Goal: Information Seeking & Learning: Learn about a topic

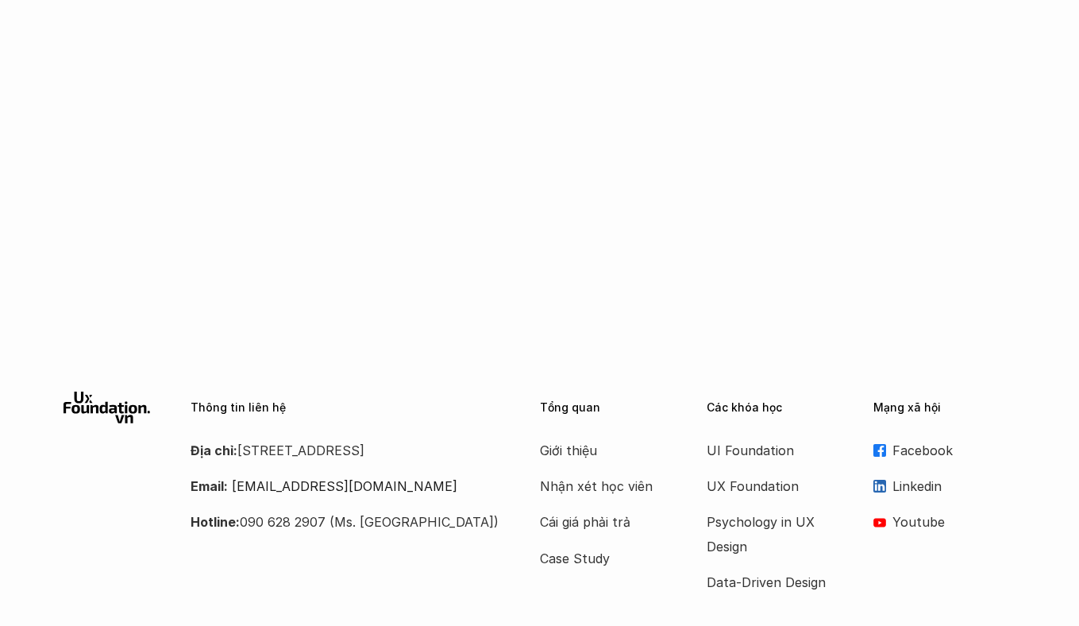
scroll to position [1409, 0]
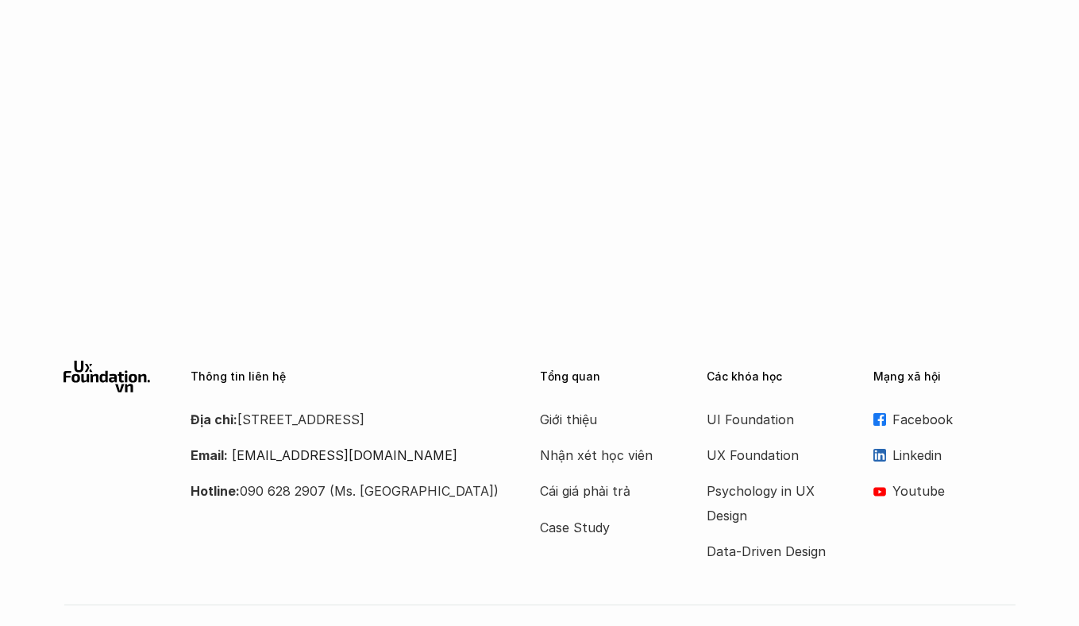
click at [889, 407] on link "Facebook" at bounding box center [944, 419] width 143 height 24
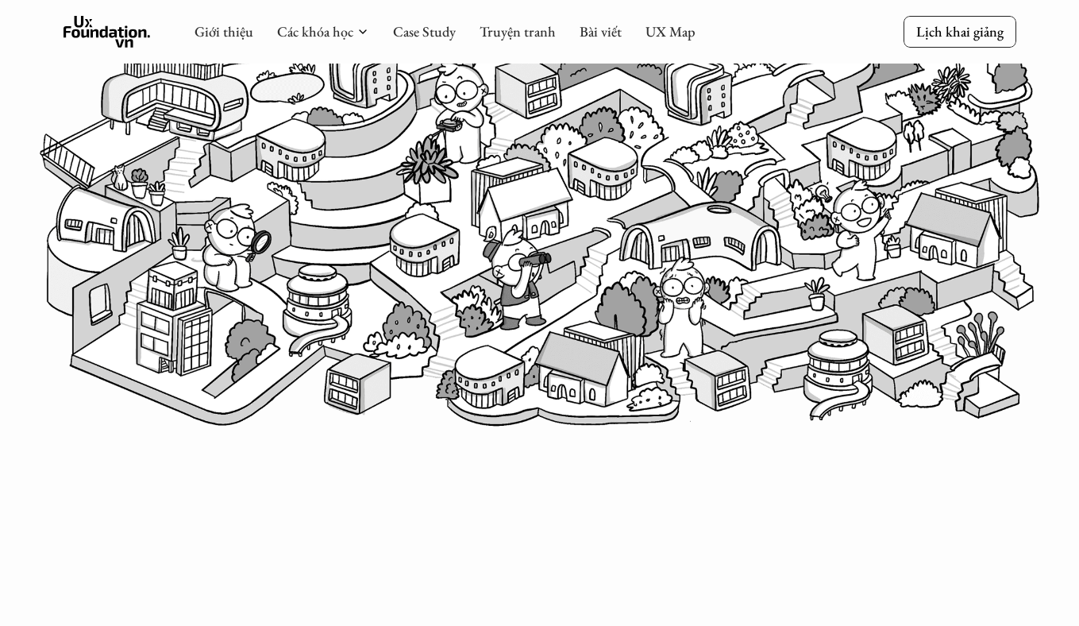
scroll to position [0, 0]
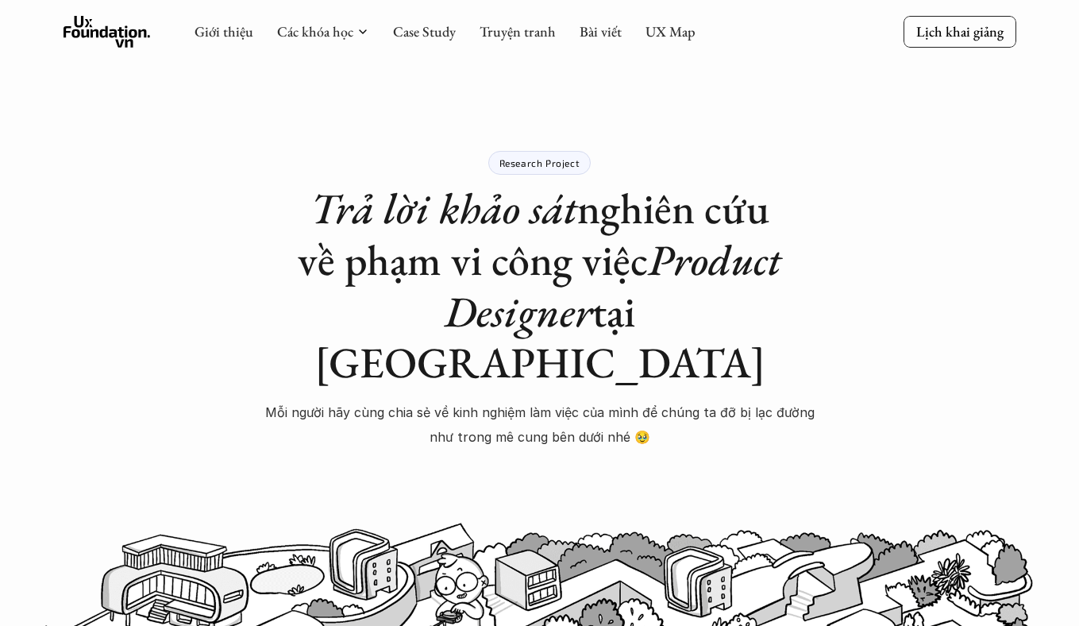
click at [114, 46] on icon at bounding box center [107, 32] width 87 height 32
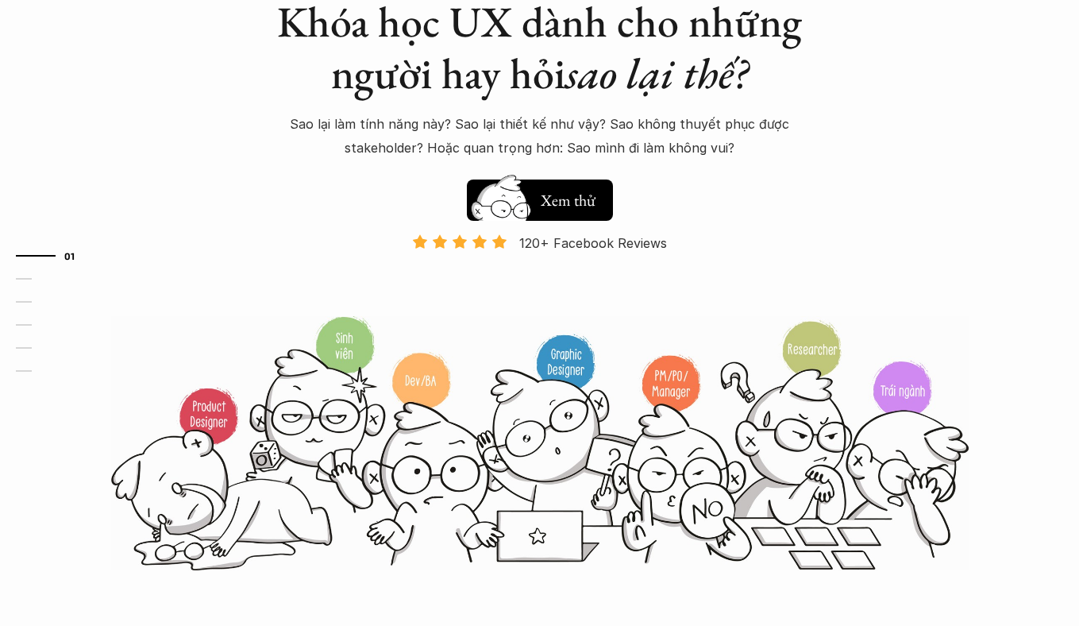
scroll to position [156, 0]
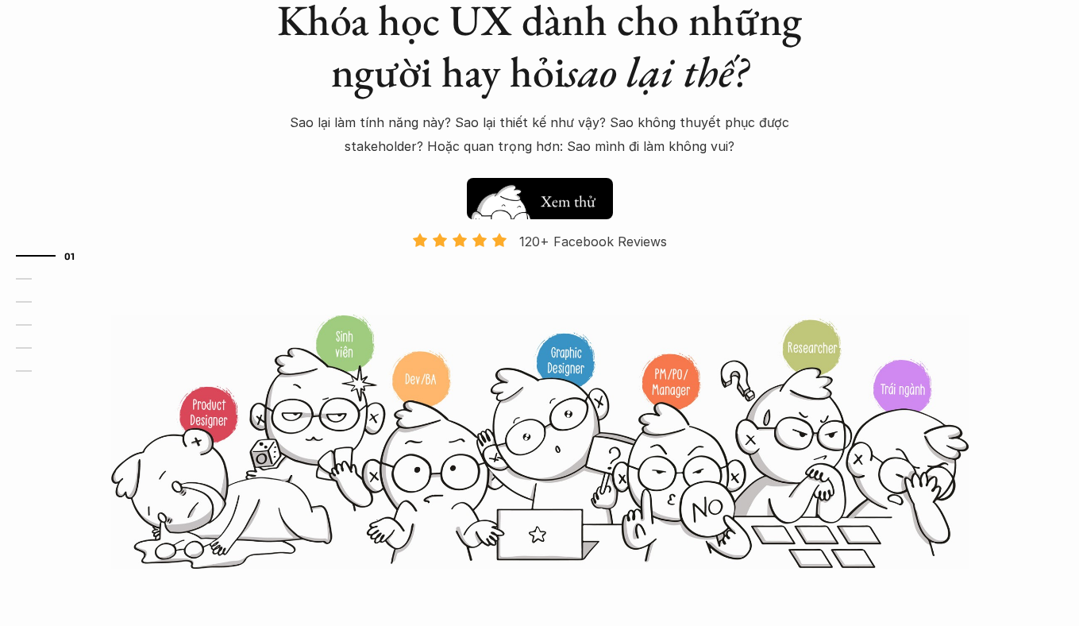
click at [553, 195] on h5 "Xem thử" at bounding box center [567, 201] width 59 height 22
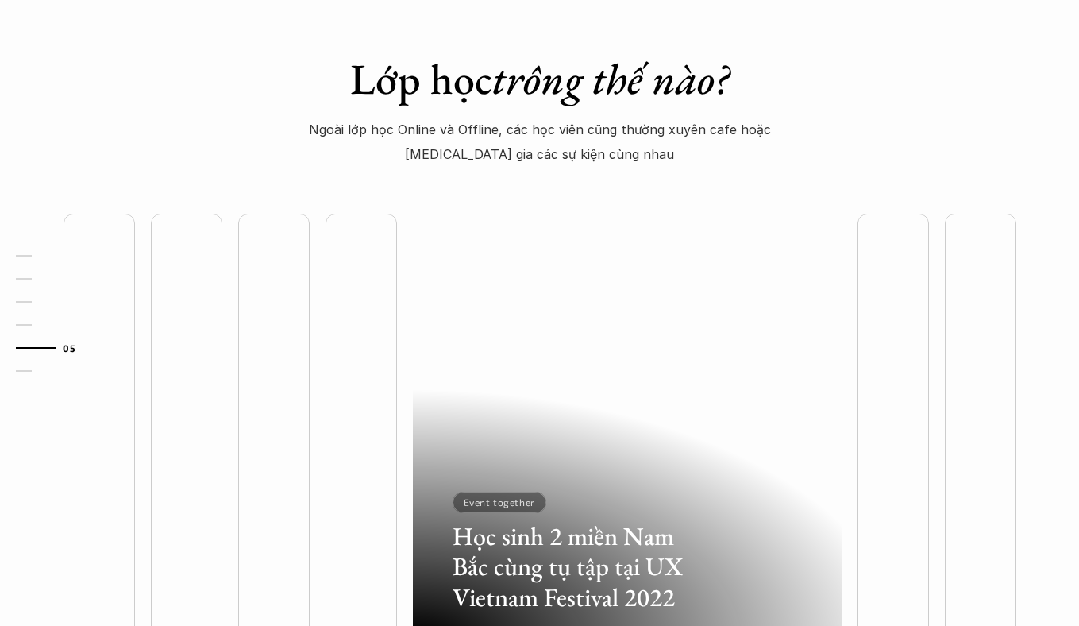
scroll to position [4636, 0]
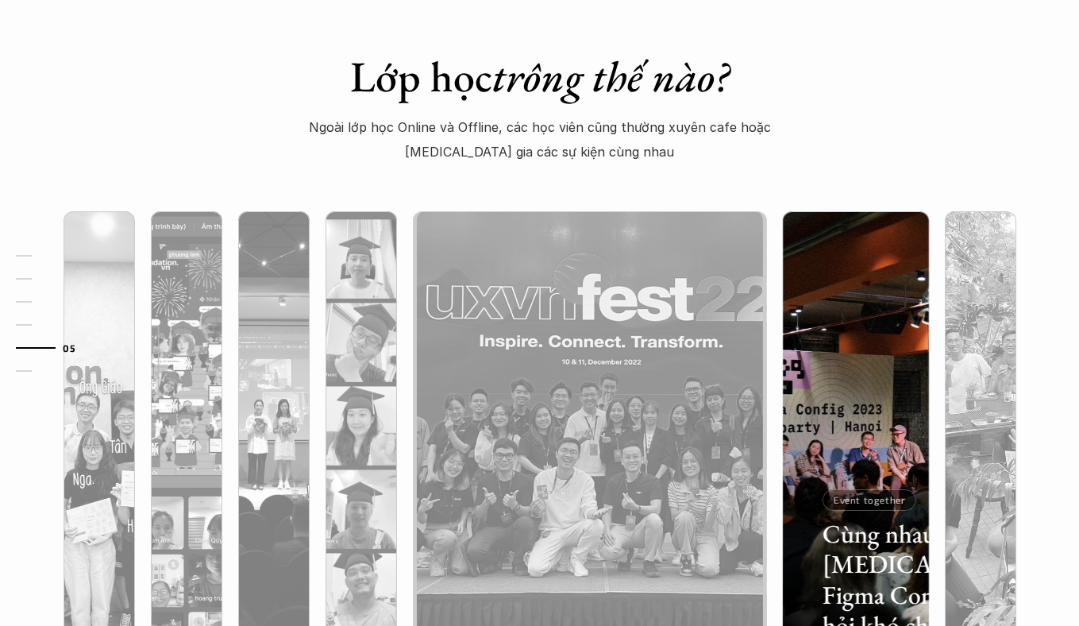
click at [859, 403] on div at bounding box center [855, 510] width 146 height 259
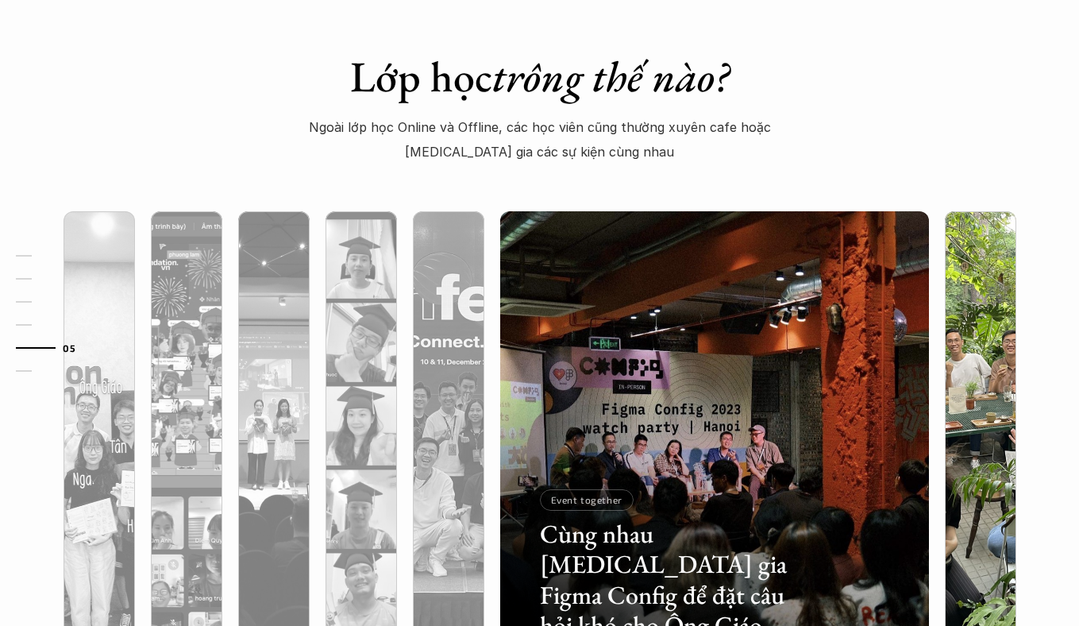
click at [976, 430] on div at bounding box center [980, 510] width 71 height 259
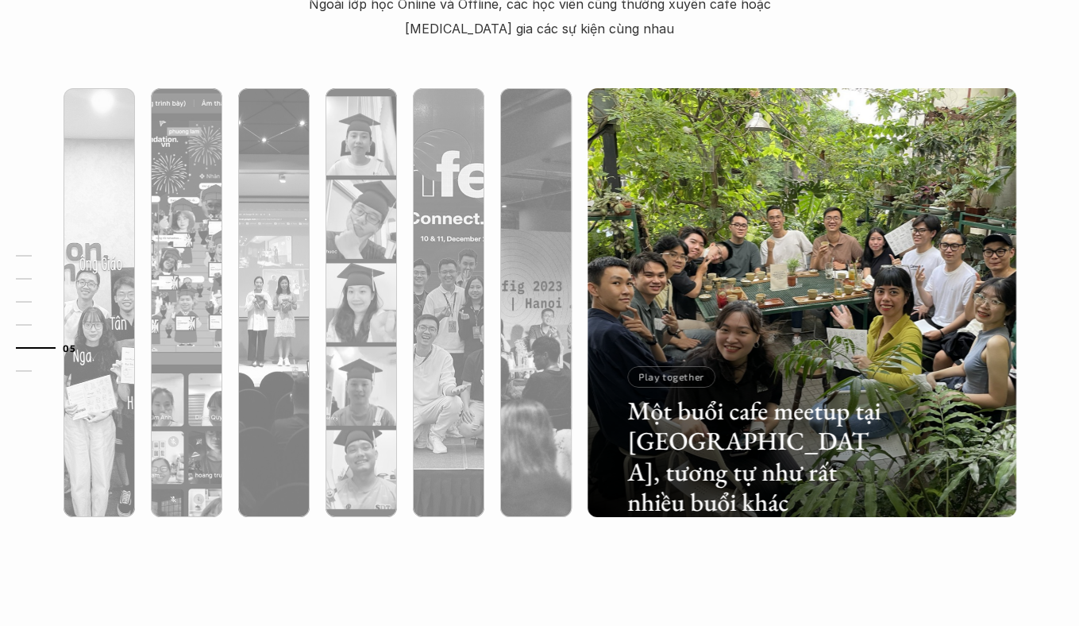
scroll to position [4760, 0]
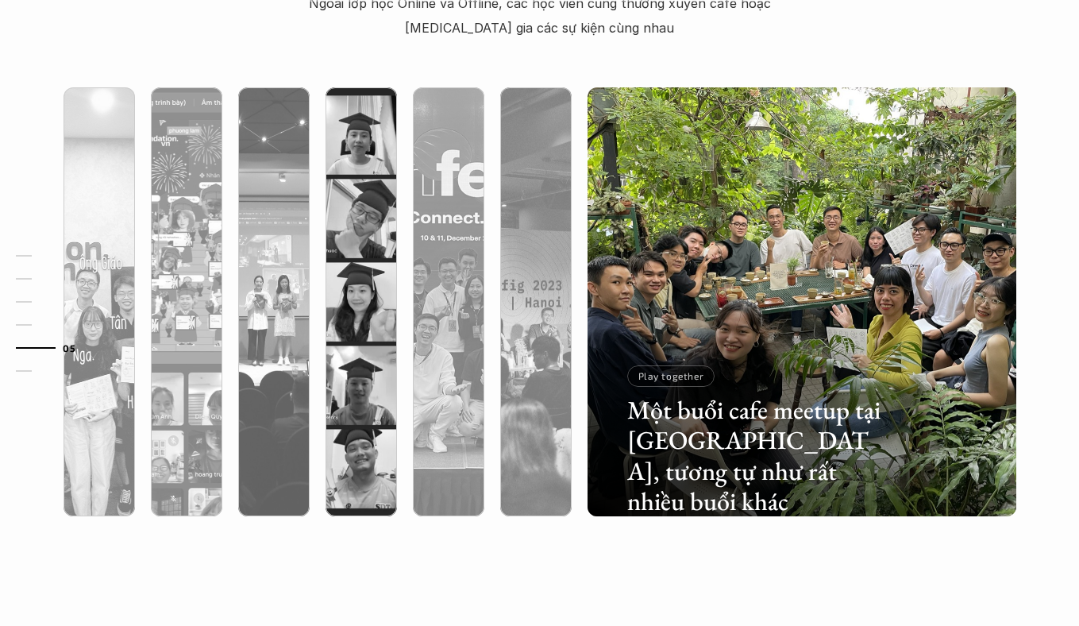
click at [121, 363] on div "01 02 03 04 05 06" at bounding box center [79, 313] width 159 height 626
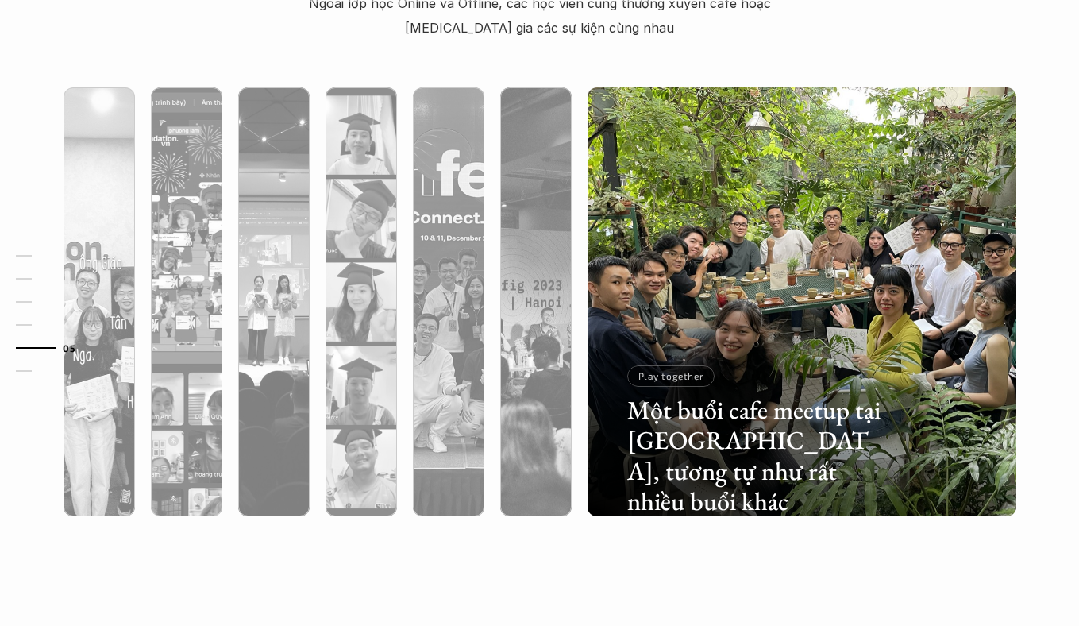
click at [106, 358] on div "01 02 03 04 05 06" at bounding box center [79, 313] width 159 height 626
click at [120, 268] on div "01 02 03 04 05 06" at bounding box center [79, 313] width 159 height 626
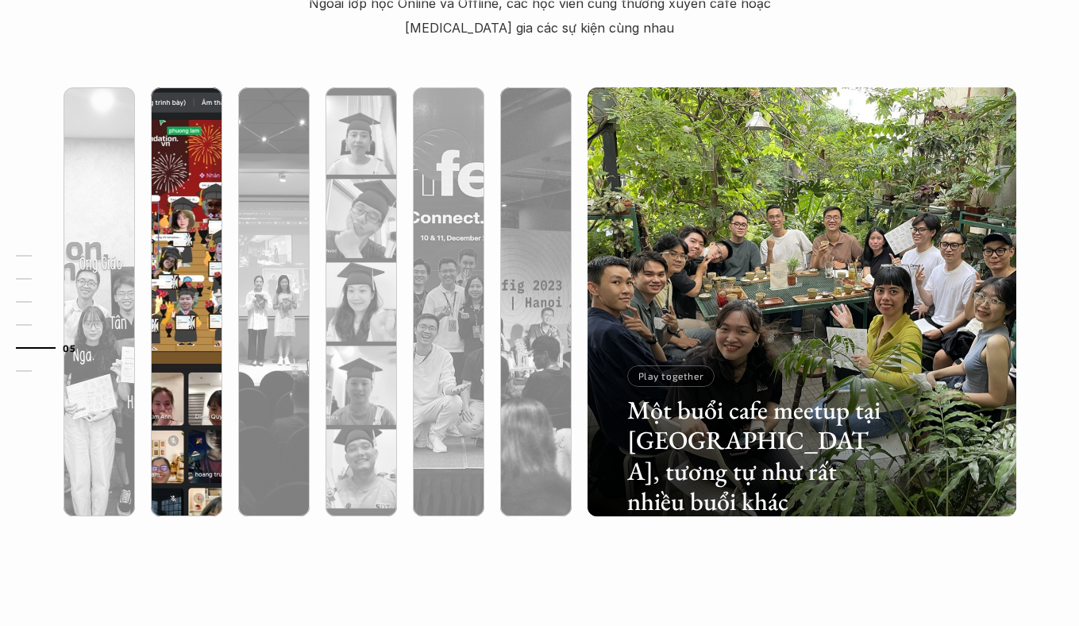
click at [172, 195] on img at bounding box center [186, 301] width 437 height 429
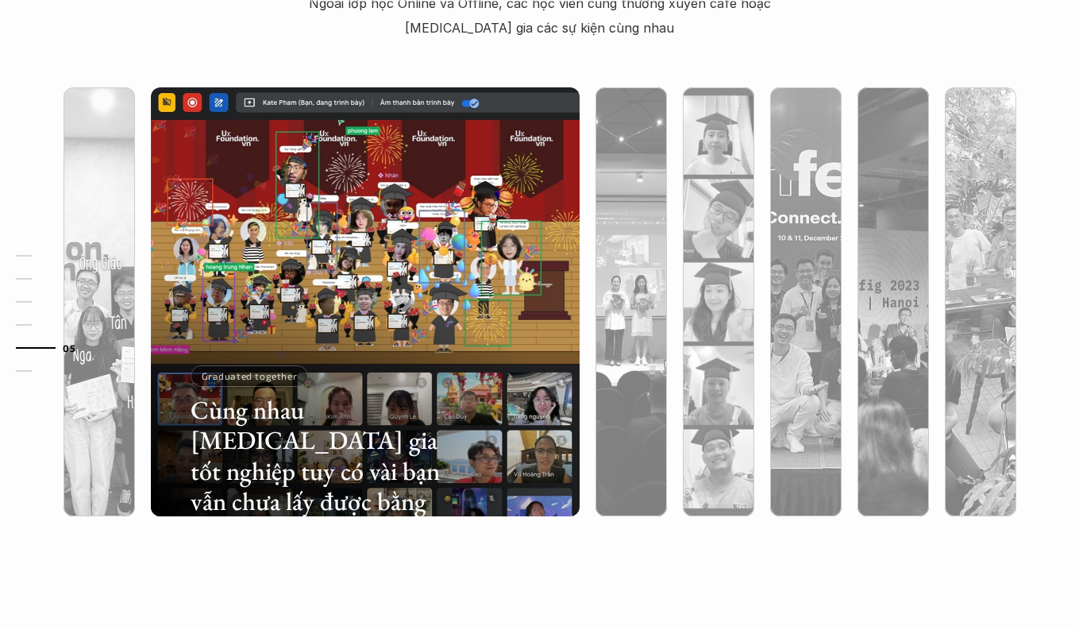
click at [121, 223] on div "01 02 03 04 05 06" at bounding box center [79, 313] width 159 height 626
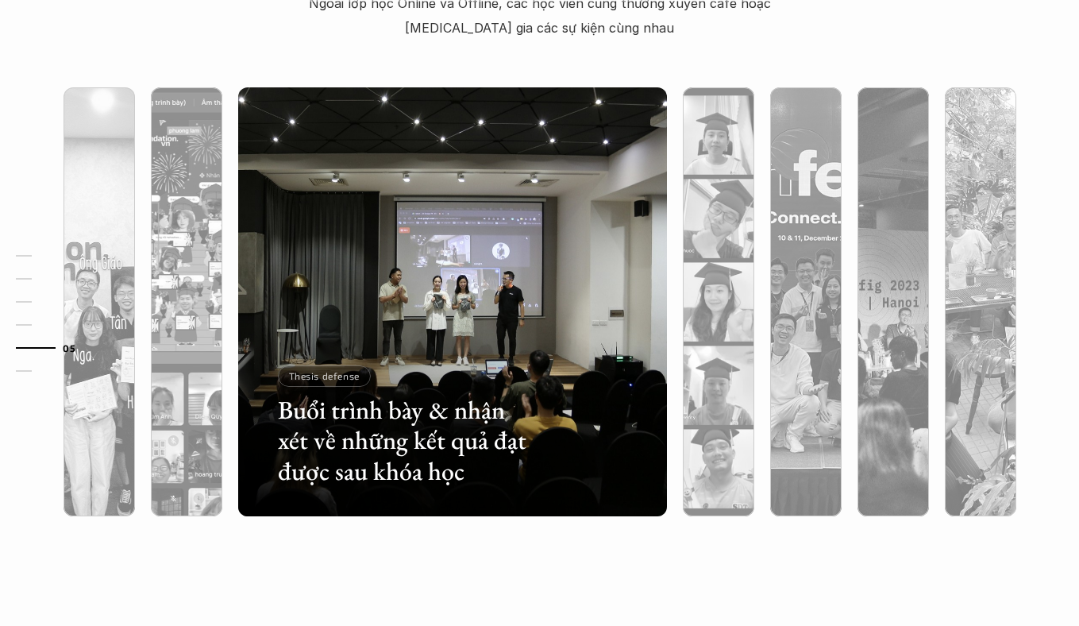
click at [132, 291] on div "01 02 03 04 05 06" at bounding box center [79, 313] width 159 height 626
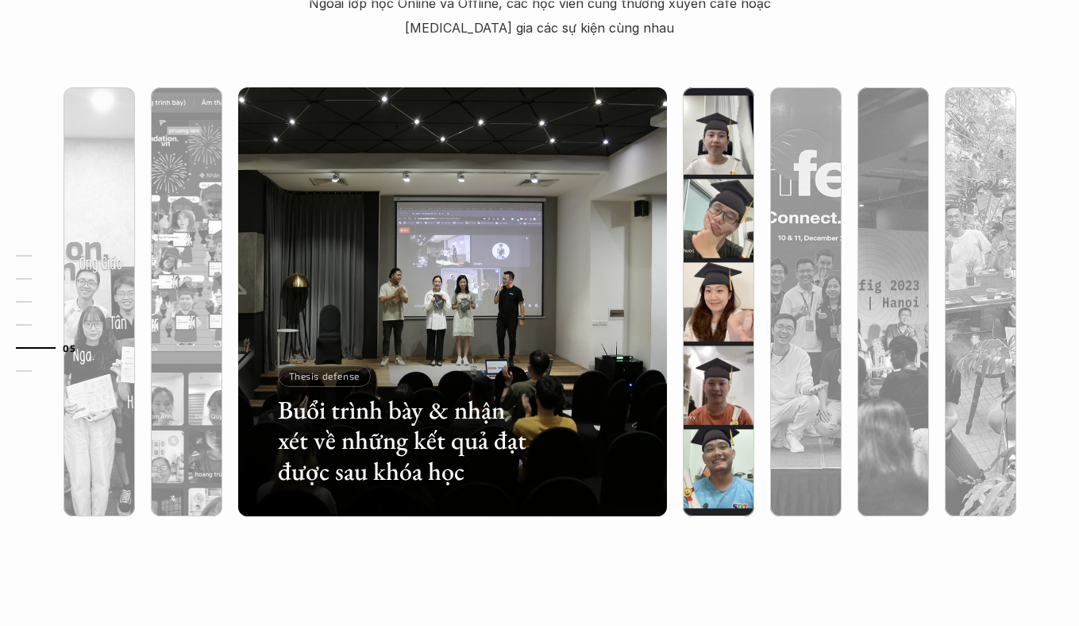
click at [741, 245] on img at bounding box center [718, 301] width 437 height 429
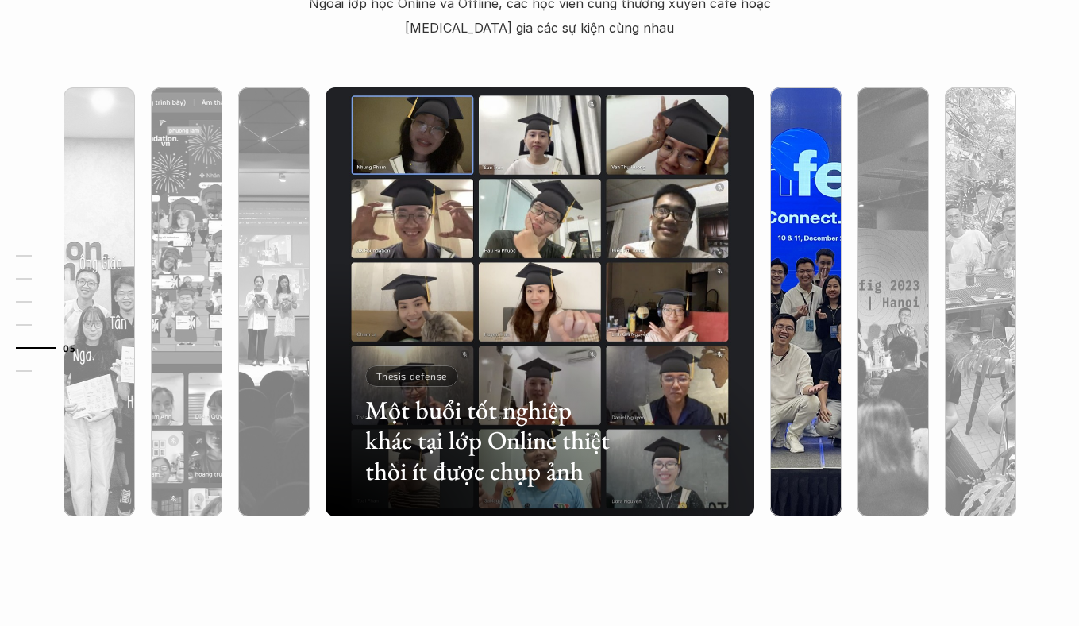
click at [781, 243] on img at bounding box center [806, 301] width 437 height 429
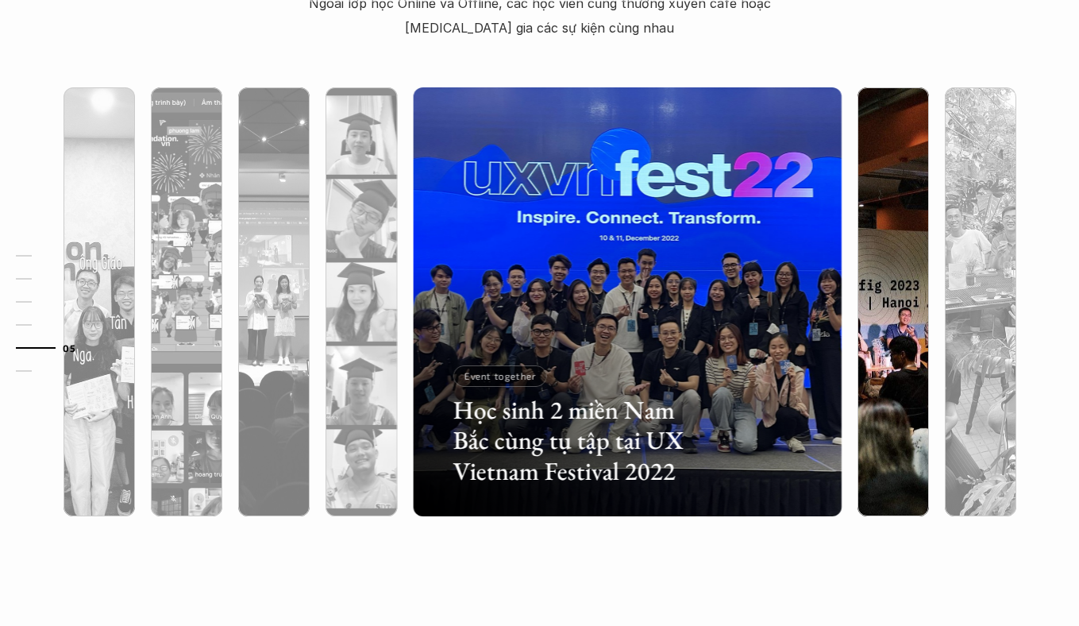
click at [862, 249] on img at bounding box center [893, 301] width 437 height 429
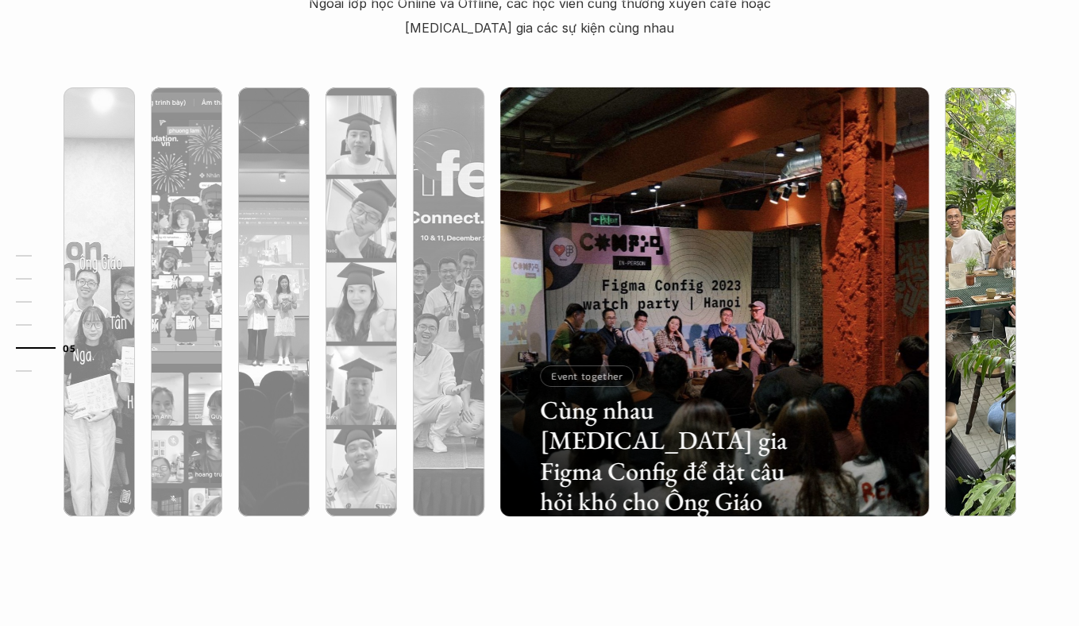
click at [962, 253] on img at bounding box center [980, 301] width 437 height 429
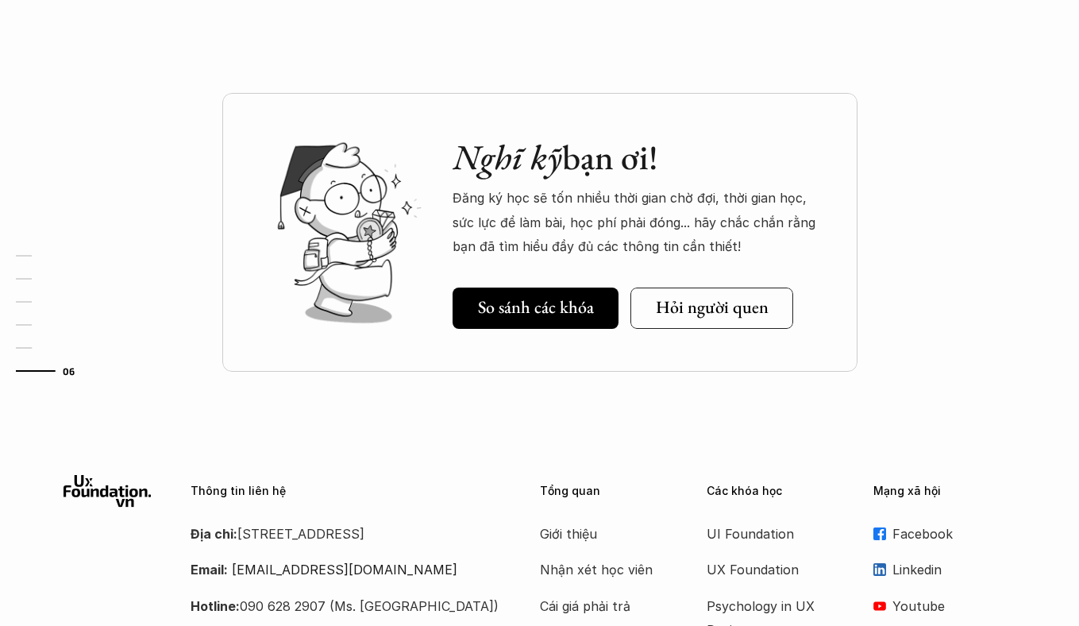
scroll to position [5304, 0]
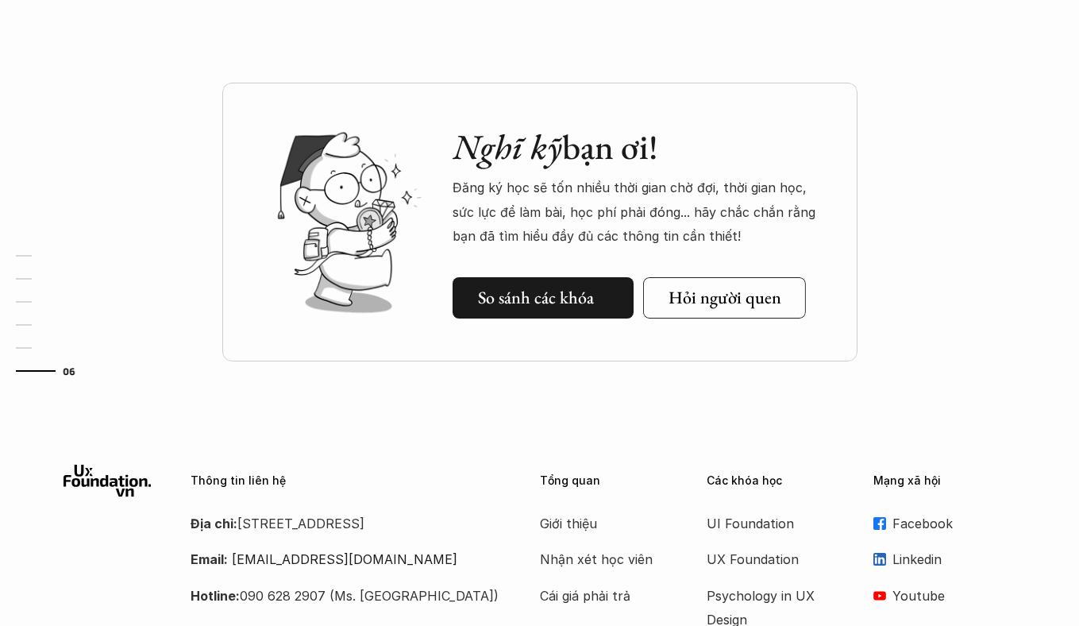
click at [566, 306] on h5 "So sánh các khóa" at bounding box center [536, 297] width 116 height 21
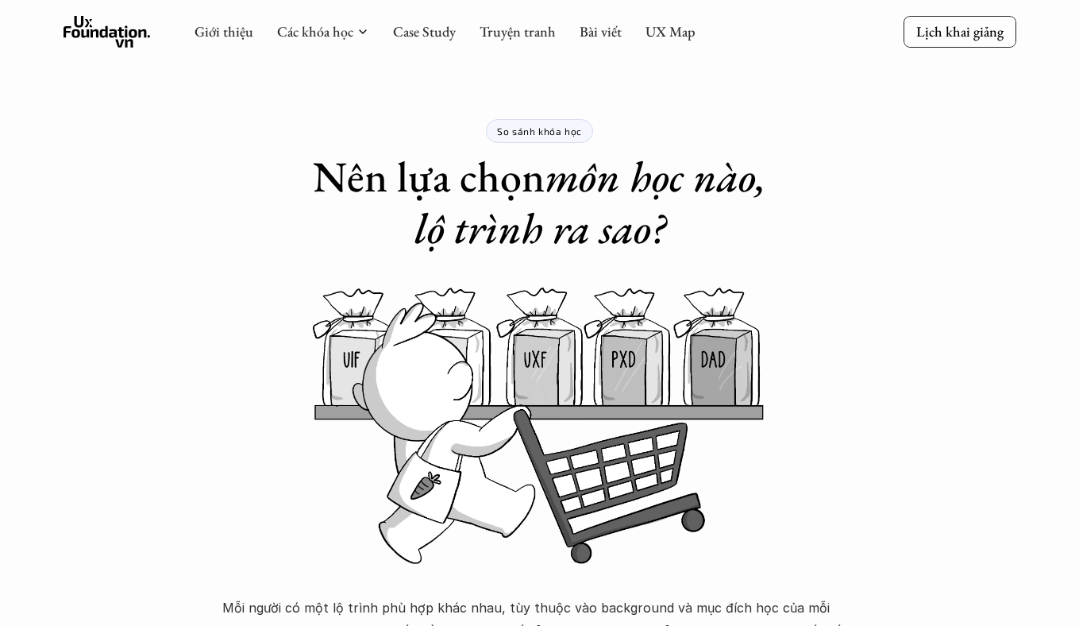
click at [129, 35] on use at bounding box center [107, 32] width 87 height 32
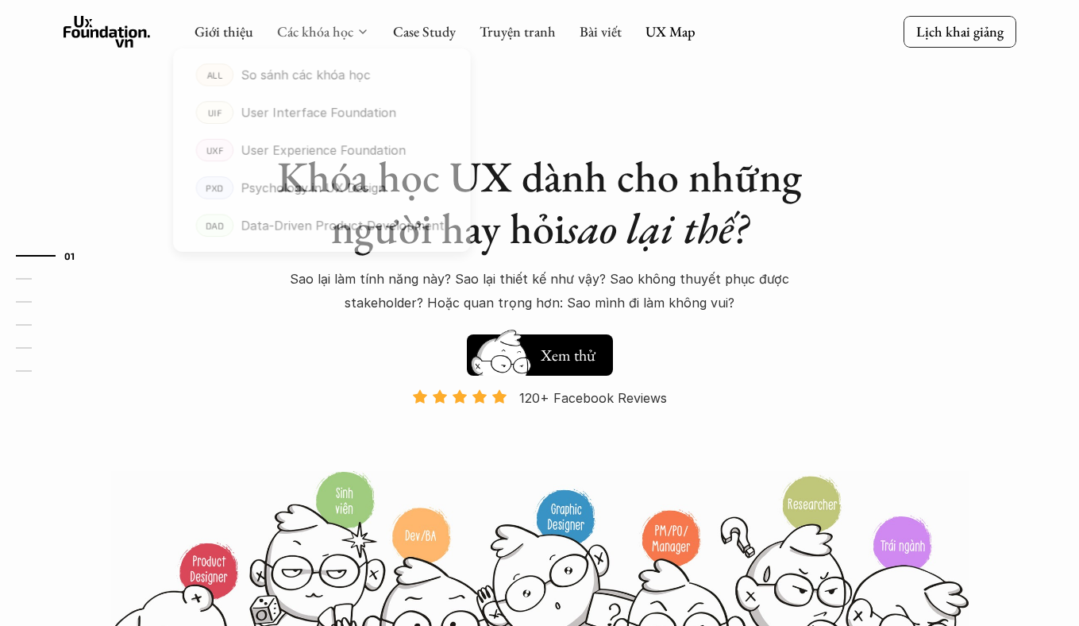
click at [319, 36] on link "Các khóa học" at bounding box center [315, 31] width 76 height 18
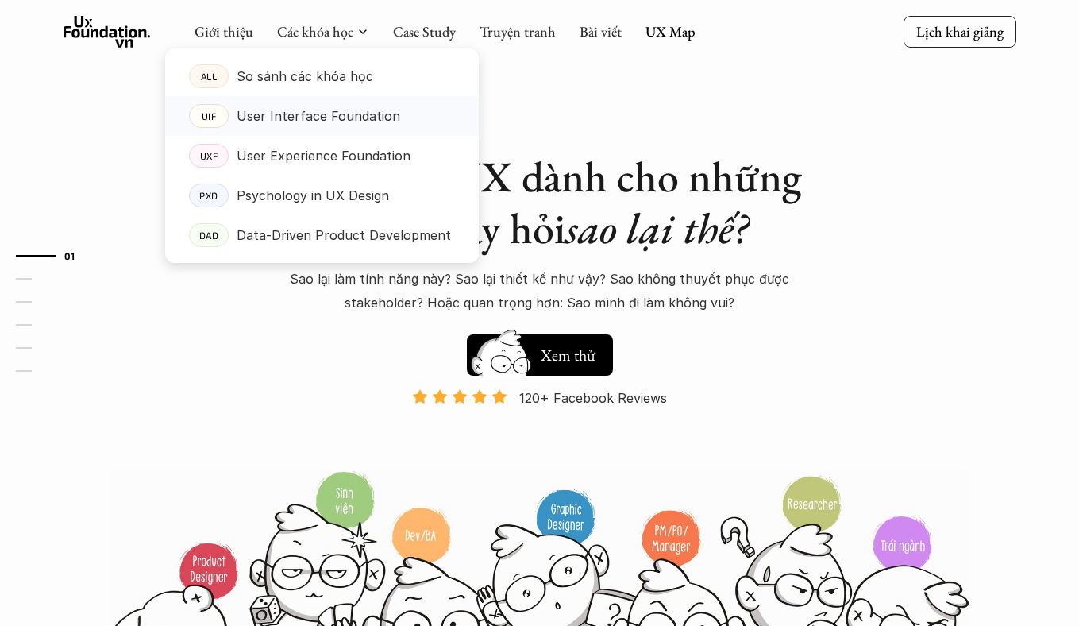
click at [325, 121] on p "User Interface Foundation" at bounding box center [319, 116] width 164 height 24
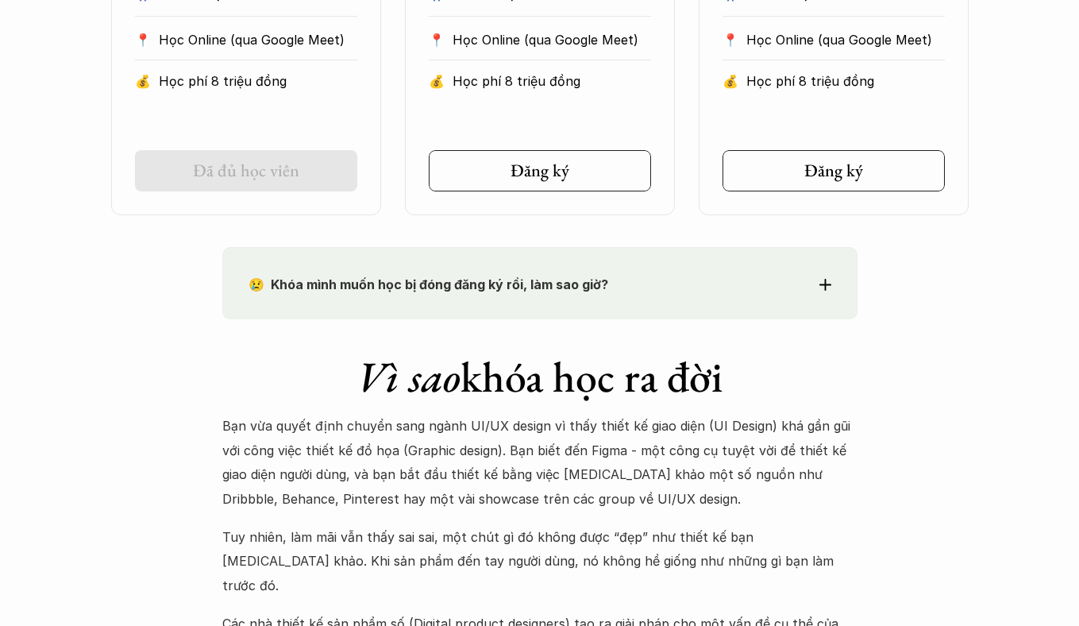
scroll to position [1226, 0]
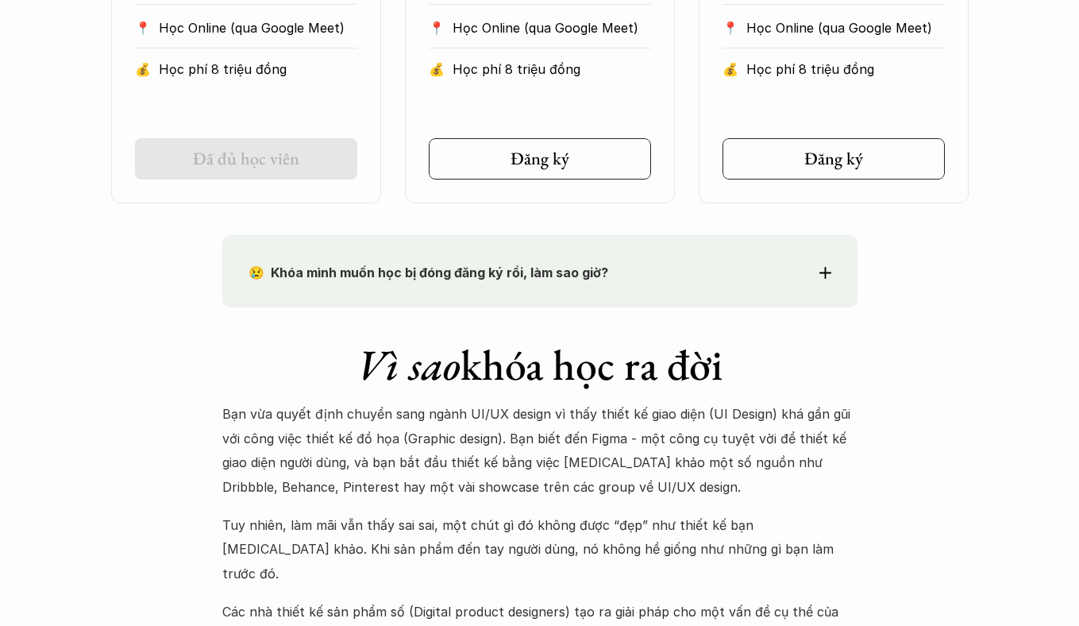
click at [515, 274] on strong "😢 Khóa mình muốn học bị đóng đăng ký rồi, làm sao giờ?" at bounding box center [429, 272] width 360 height 16
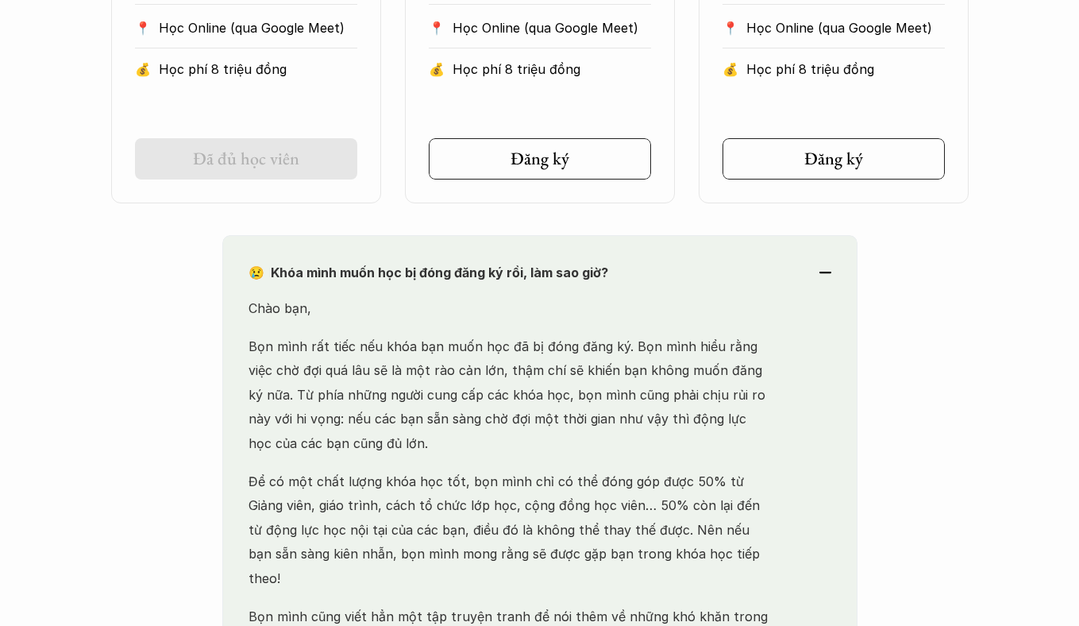
click at [512, 277] on strong "😢 Khóa mình muốn học bị đóng đăng ký rồi, làm sao giờ?" at bounding box center [429, 272] width 360 height 16
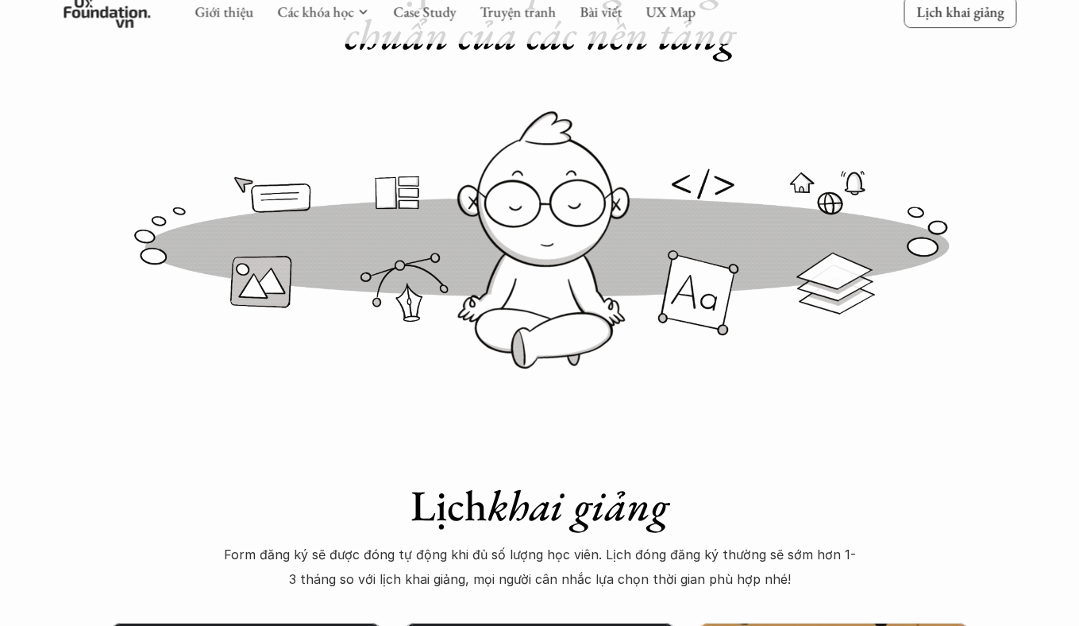
scroll to position [0, 0]
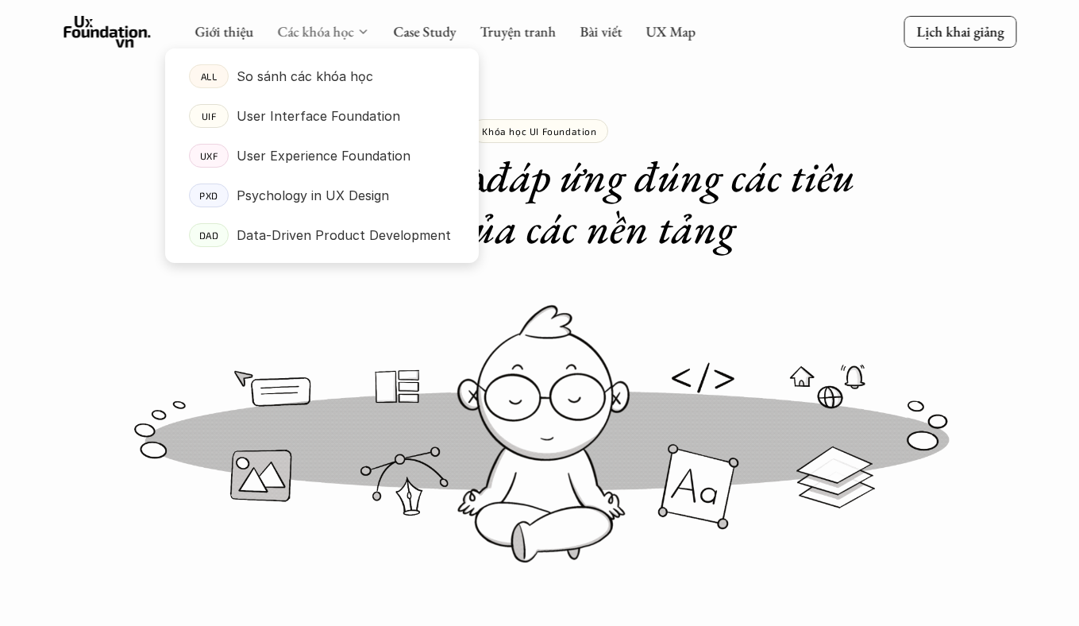
click at [348, 29] on link "Các khóa học" at bounding box center [315, 31] width 76 height 18
click at [334, 201] on p "Psychology in UX Design" at bounding box center [313, 195] width 152 height 24
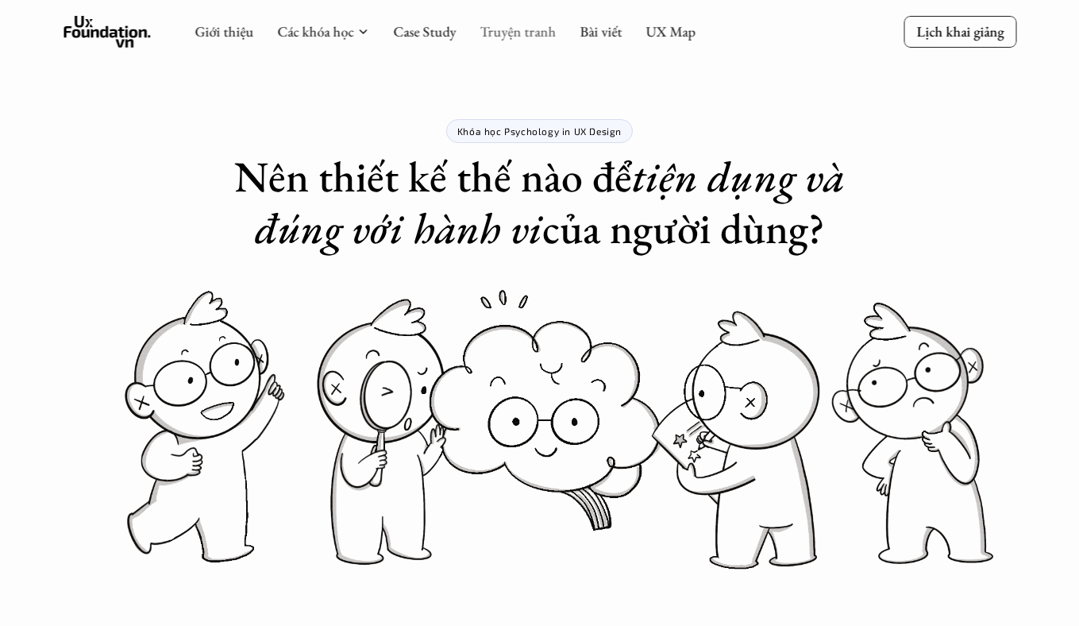
click at [514, 39] on link "Truyện tranh" at bounding box center [518, 31] width 76 height 18
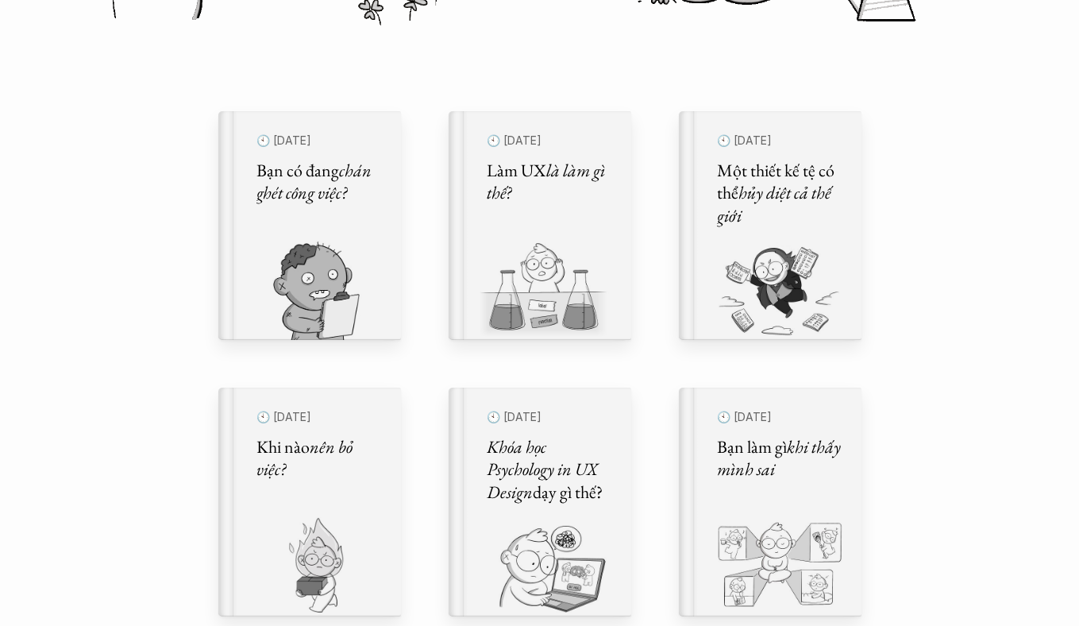
scroll to position [499, 0]
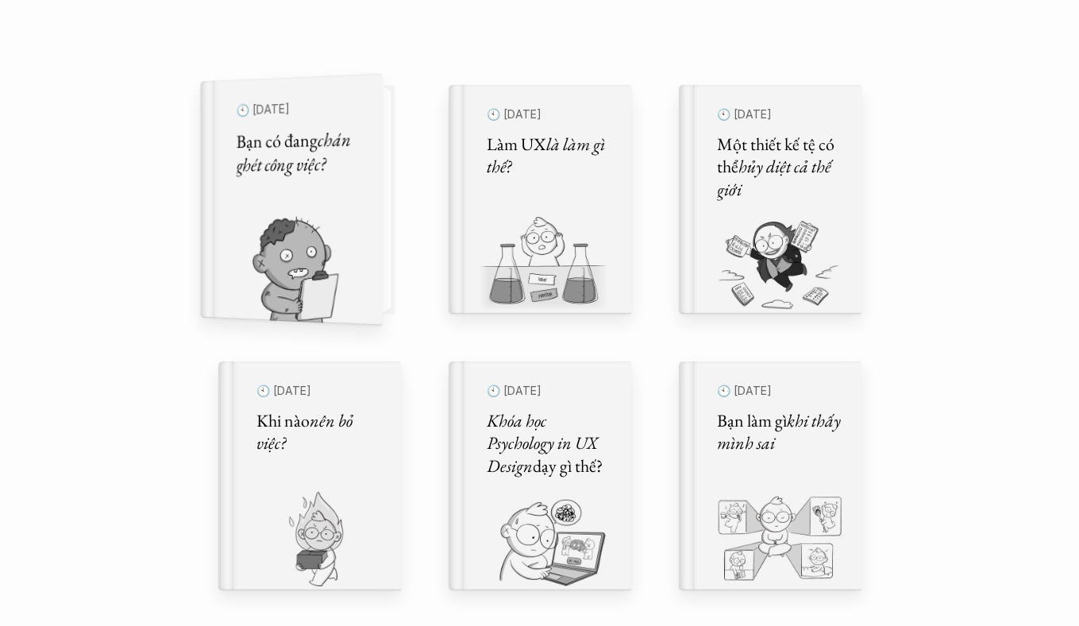
click at [361, 215] on img at bounding box center [281, 270] width 163 height 110
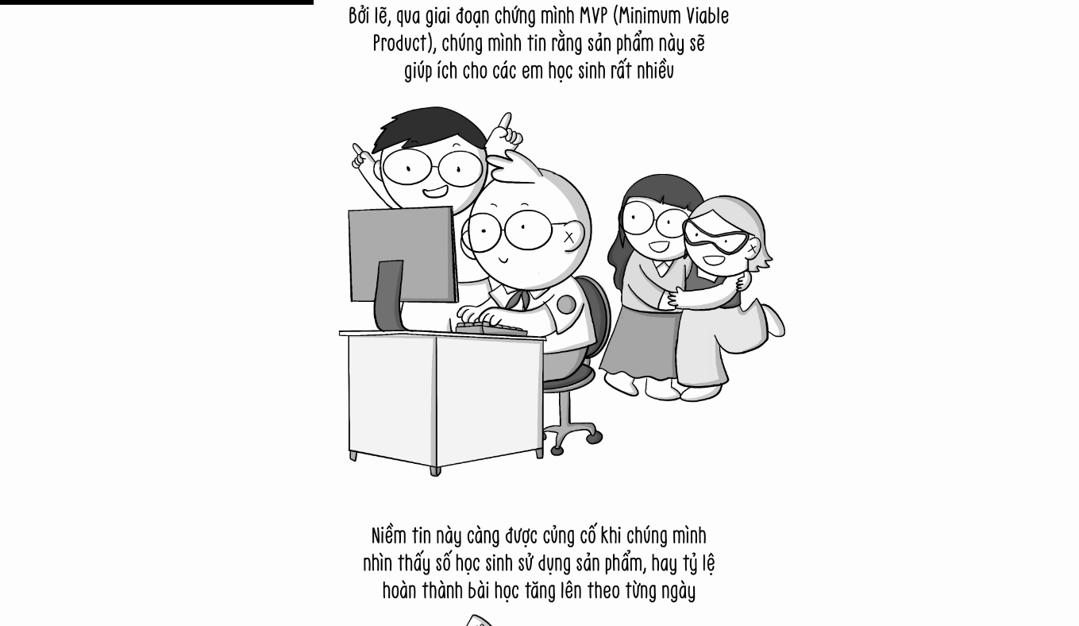
scroll to position [6080, 0]
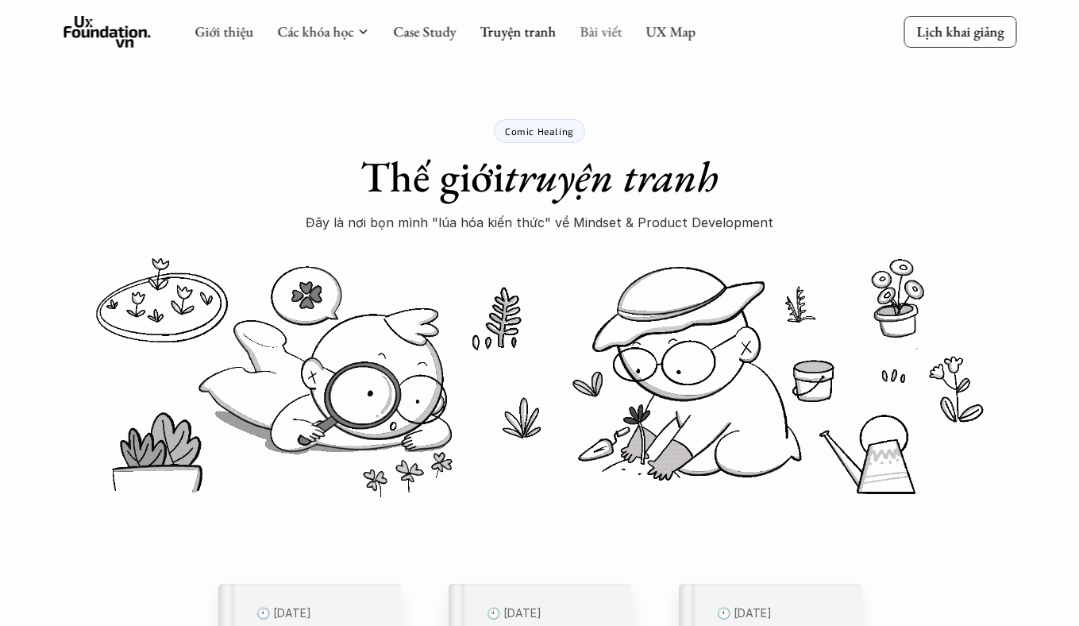
click at [593, 30] on link "Bài viết" at bounding box center [601, 31] width 42 height 18
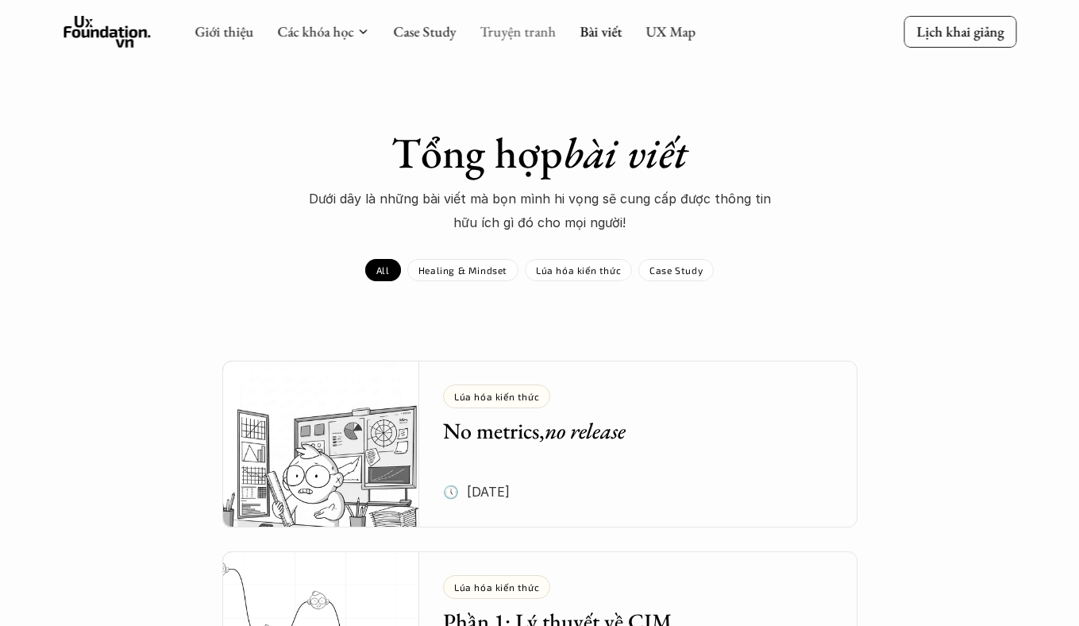
click at [534, 38] on link "Truyện tranh" at bounding box center [518, 31] width 76 height 18
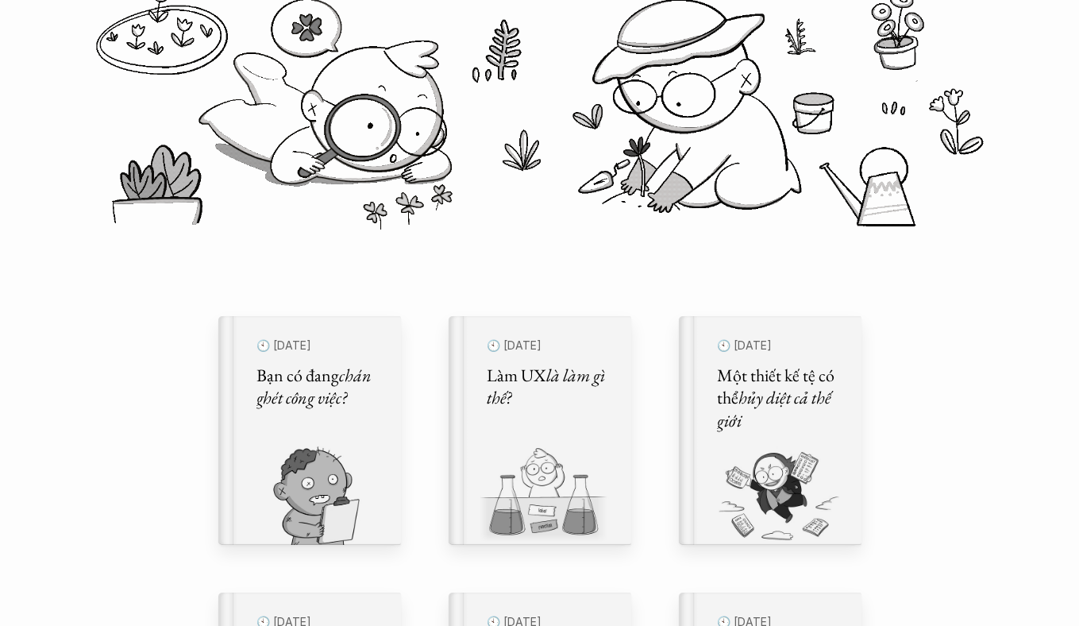
scroll to position [323, 0]
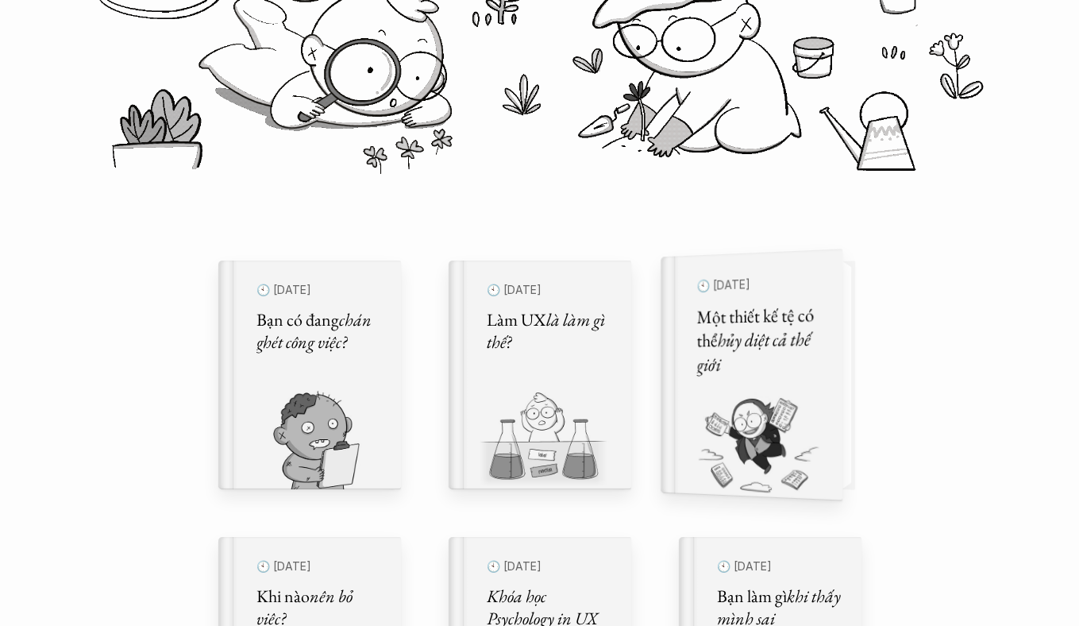
click at [769, 367] on h5 "Một thiết kế tệ có thể hủy diệt cả thế giới" at bounding box center [758, 340] width 125 height 75
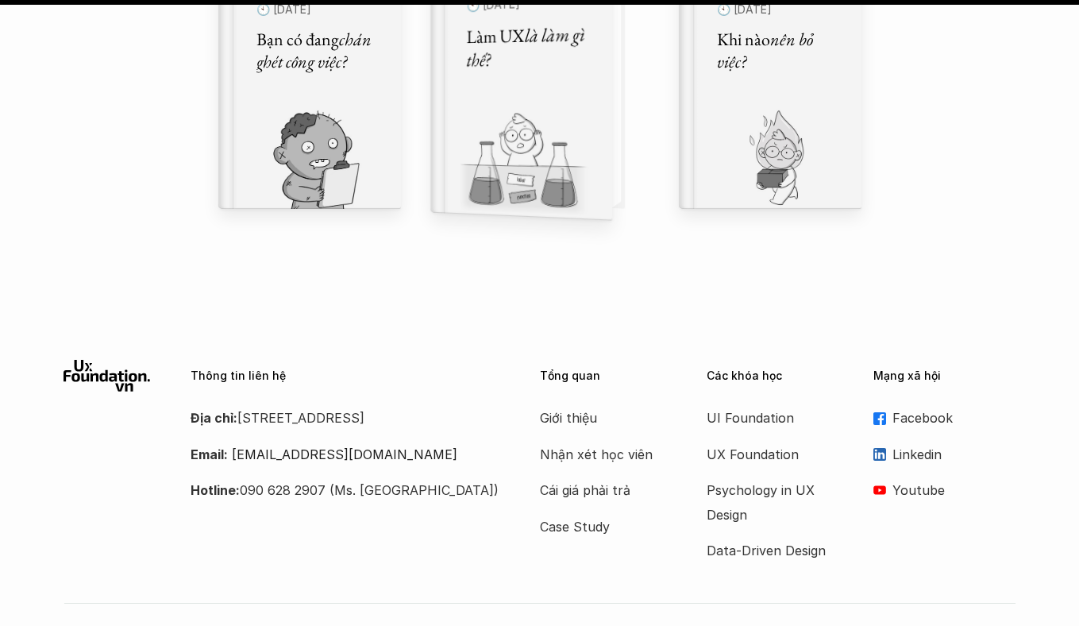
scroll to position [15163, 0]
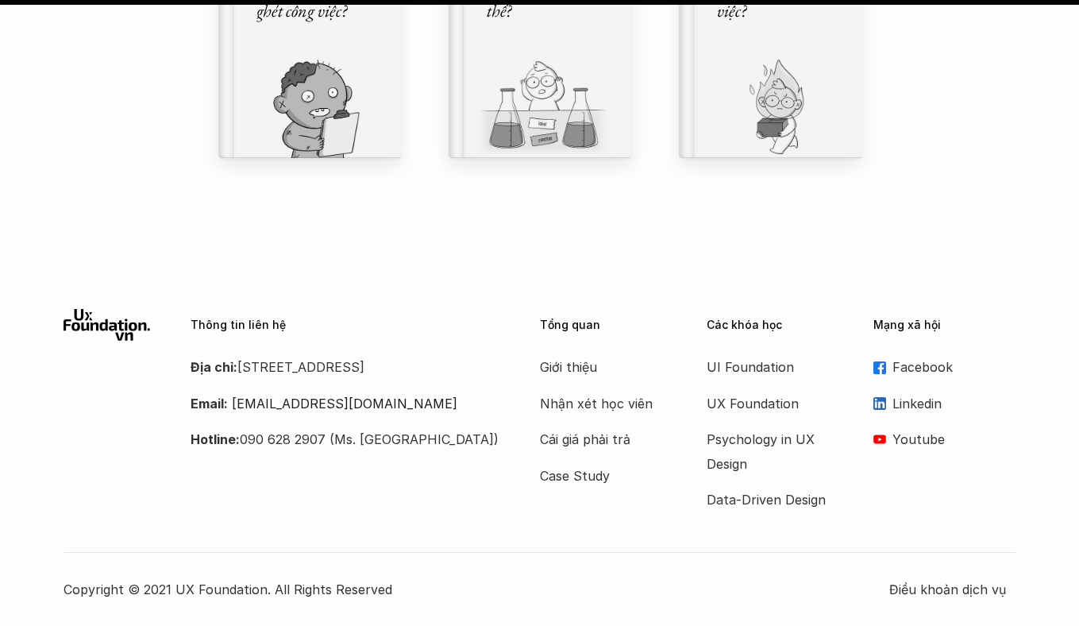
click at [907, 434] on p "Youtube" at bounding box center [955, 439] width 124 height 24
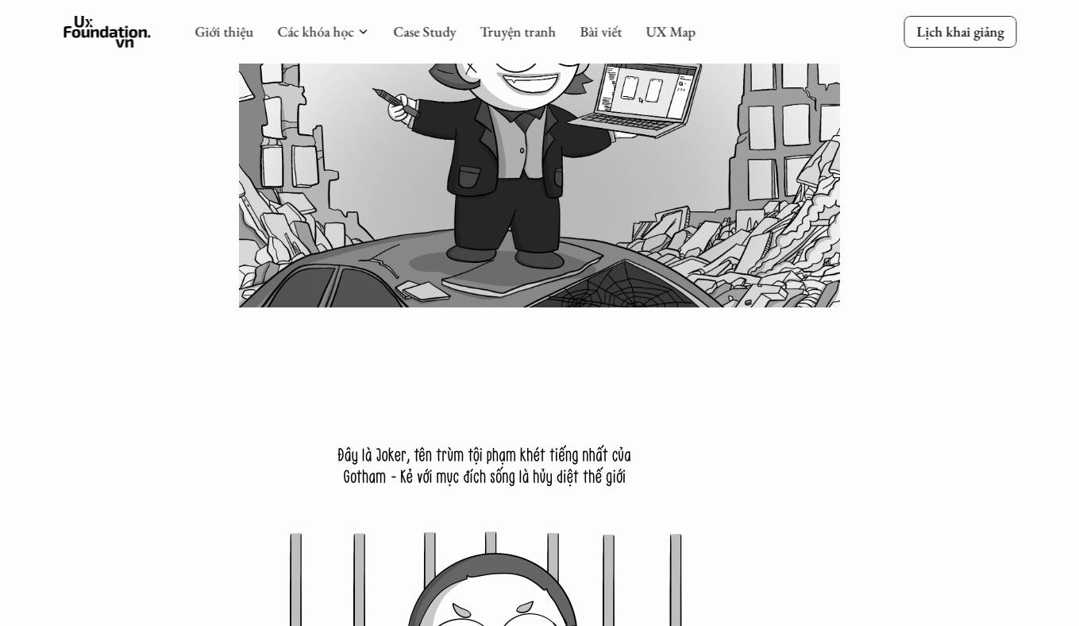
scroll to position [0, 0]
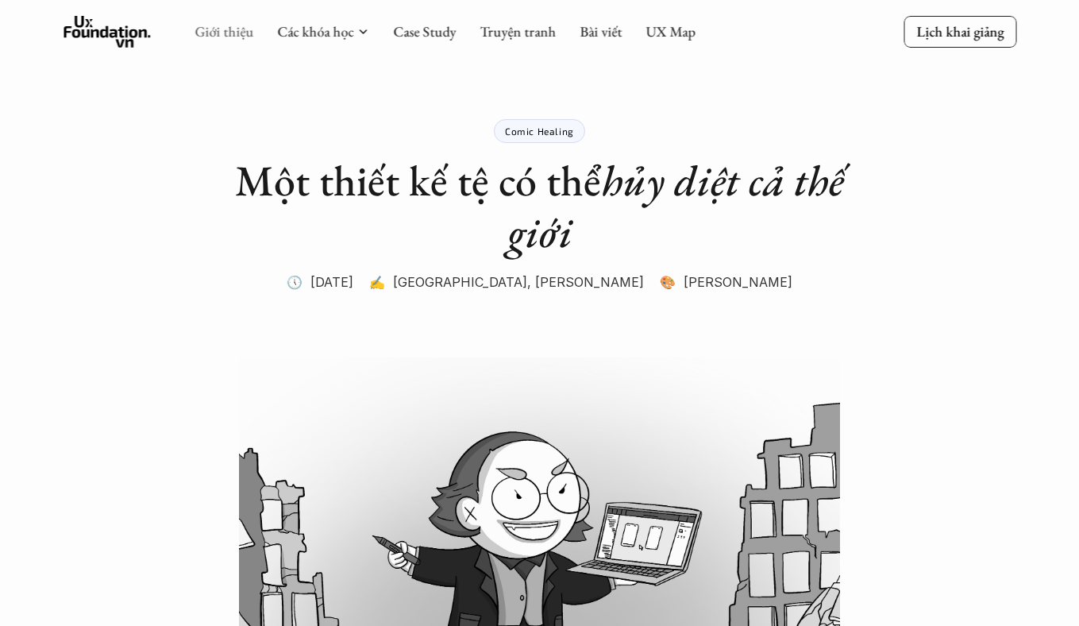
click at [206, 37] on link "Giới thiệu" at bounding box center [224, 31] width 59 height 18
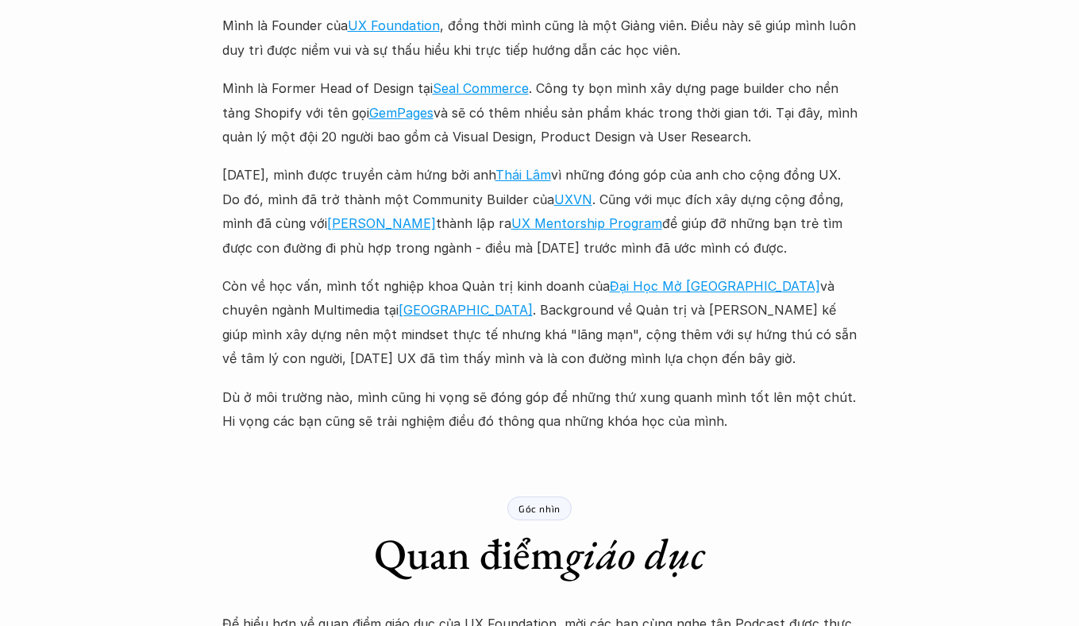
scroll to position [1910, 0]
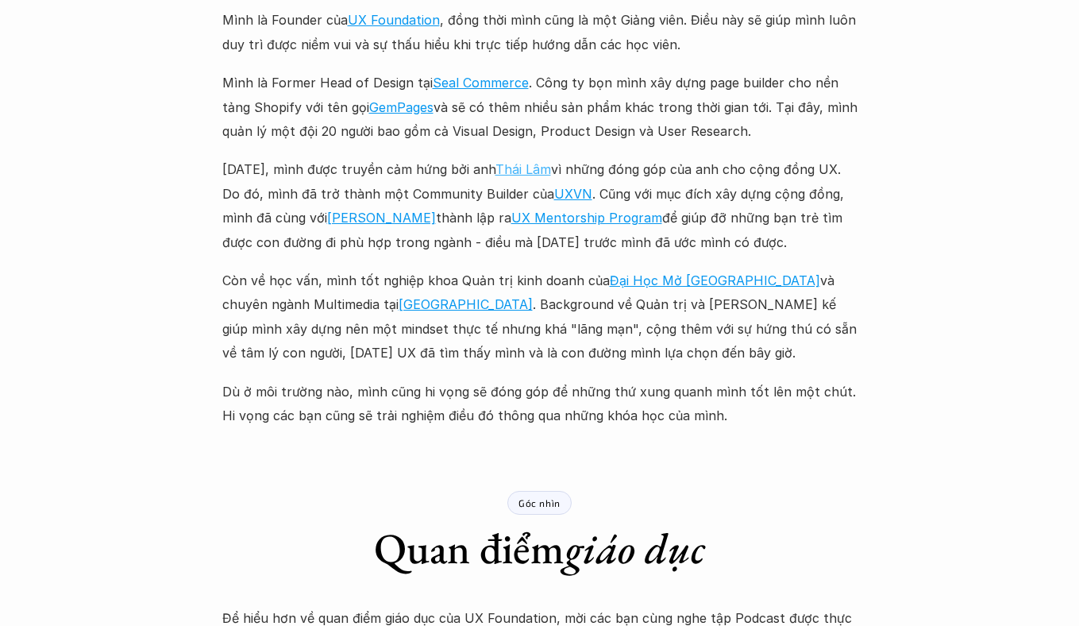
click at [529, 170] on link "Thái Lâm" at bounding box center [523, 169] width 56 height 16
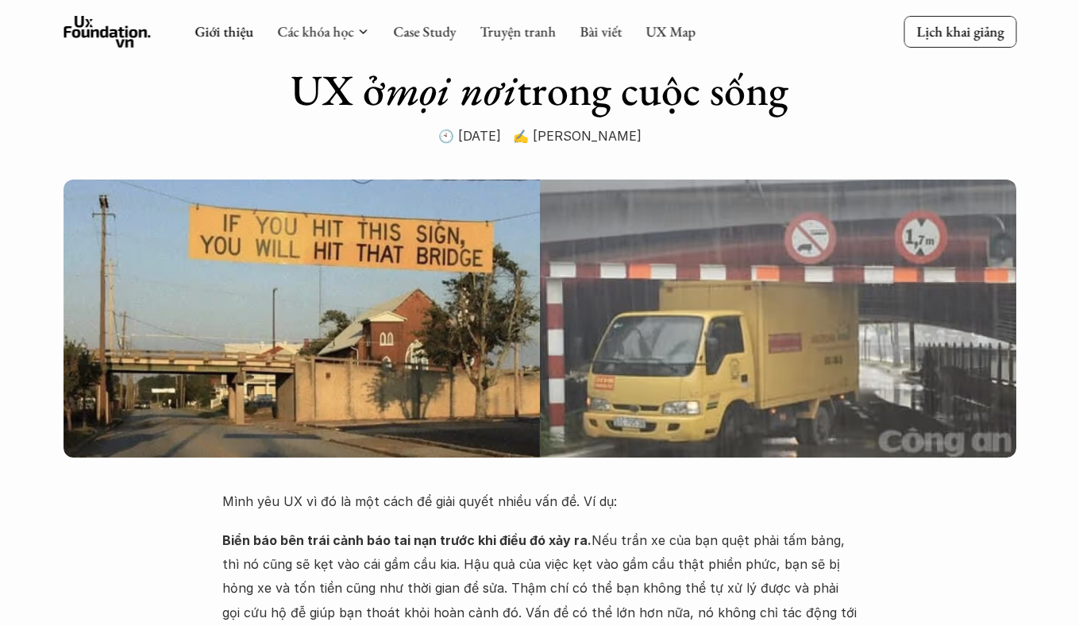
scroll to position [0, 0]
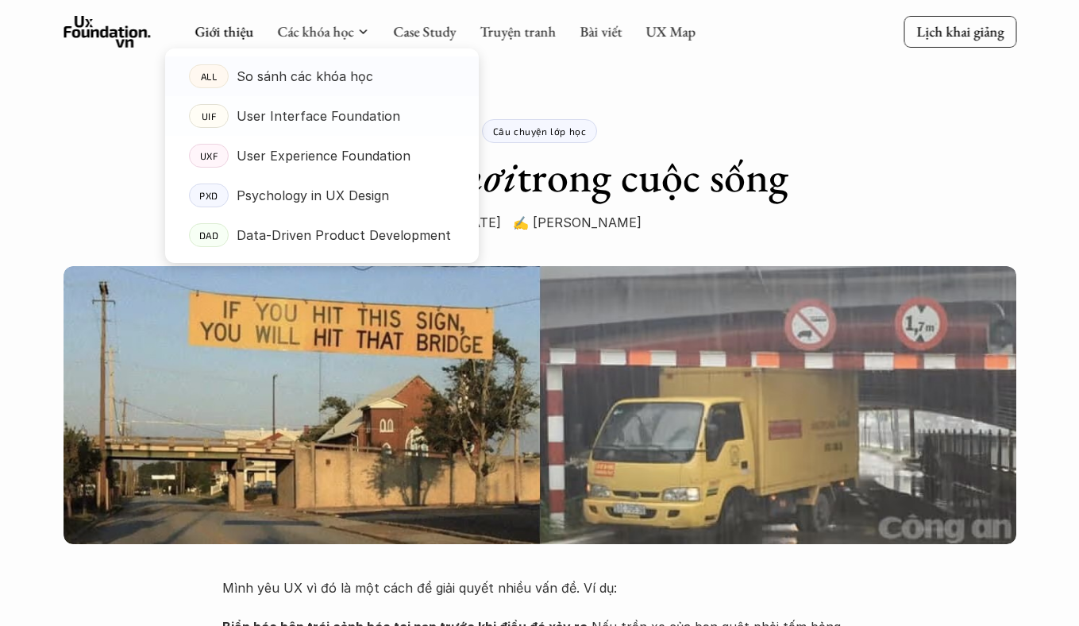
click at [321, 129] on link "UIF User Interface Foundation" at bounding box center [322, 116] width 314 height 40
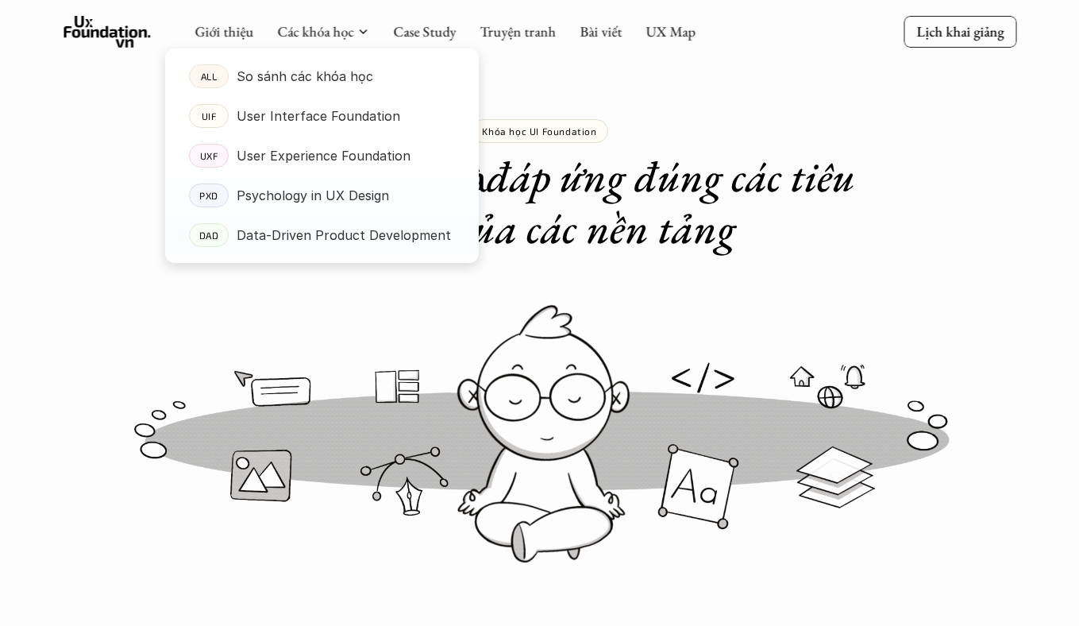
click at [328, 233] on p "Data-Driven Product Development" at bounding box center [344, 235] width 214 height 24
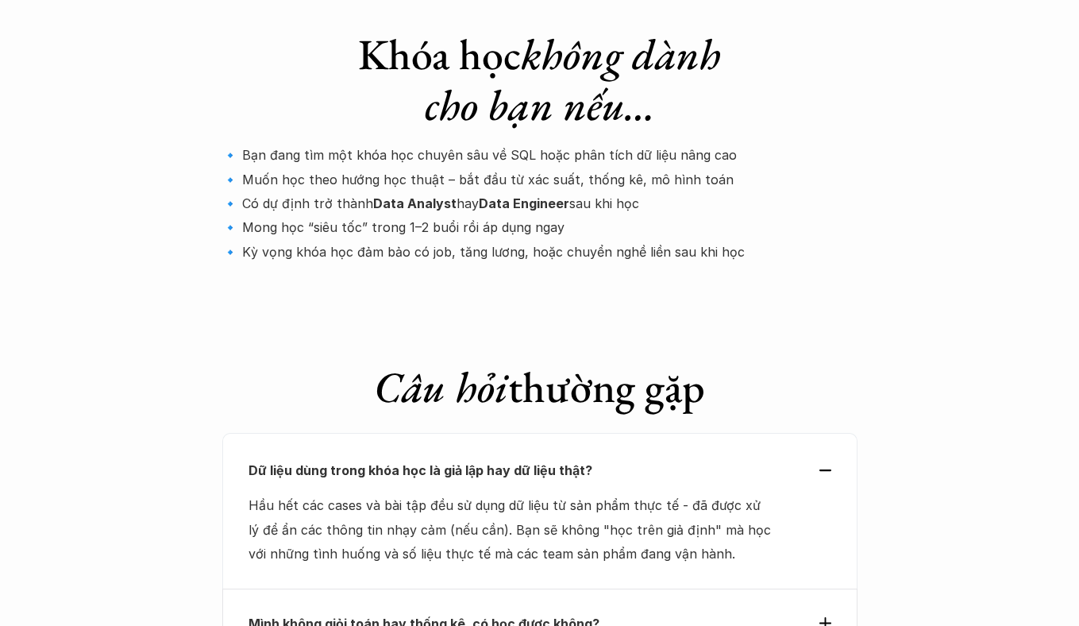
scroll to position [5246, 0]
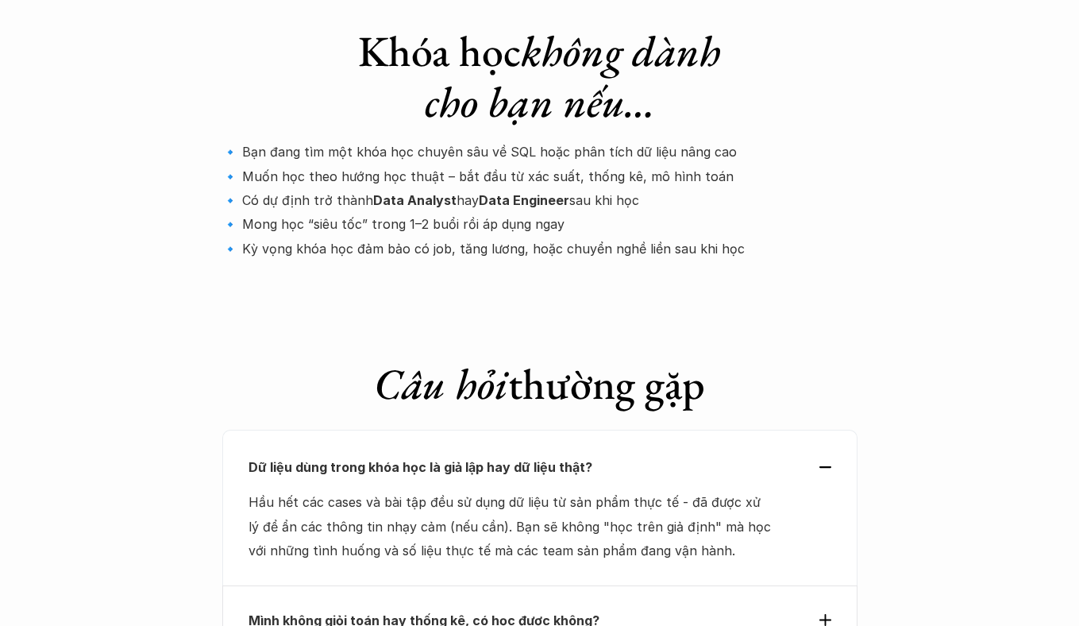
click at [538, 612] on strong "Mình không giỏi toán hay thống kê, có học được không?" at bounding box center [424, 620] width 351 height 16
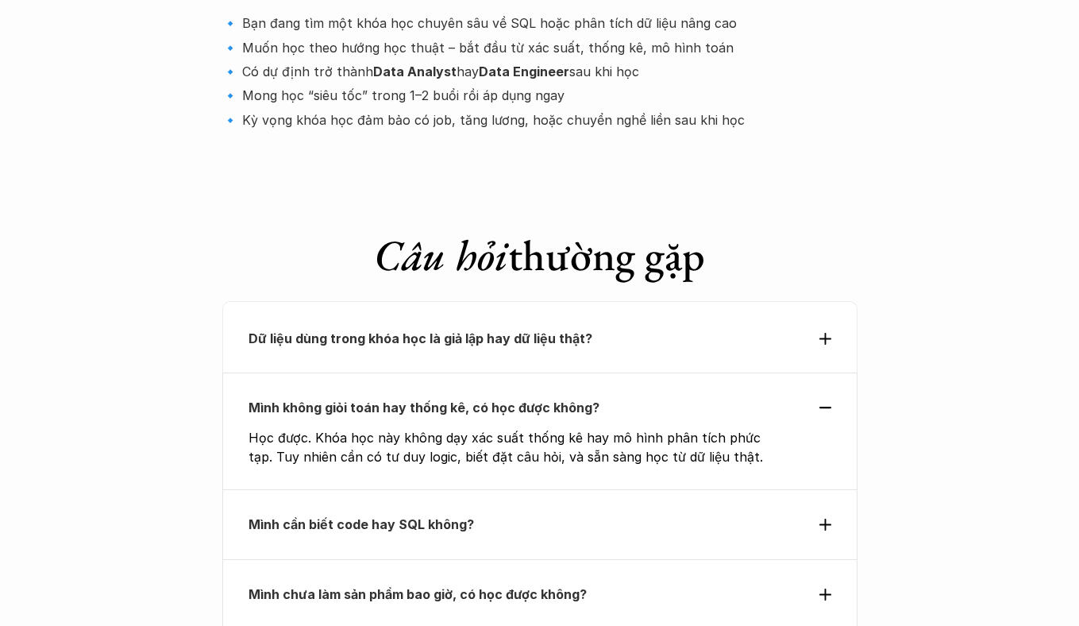
scroll to position [5384, 0]
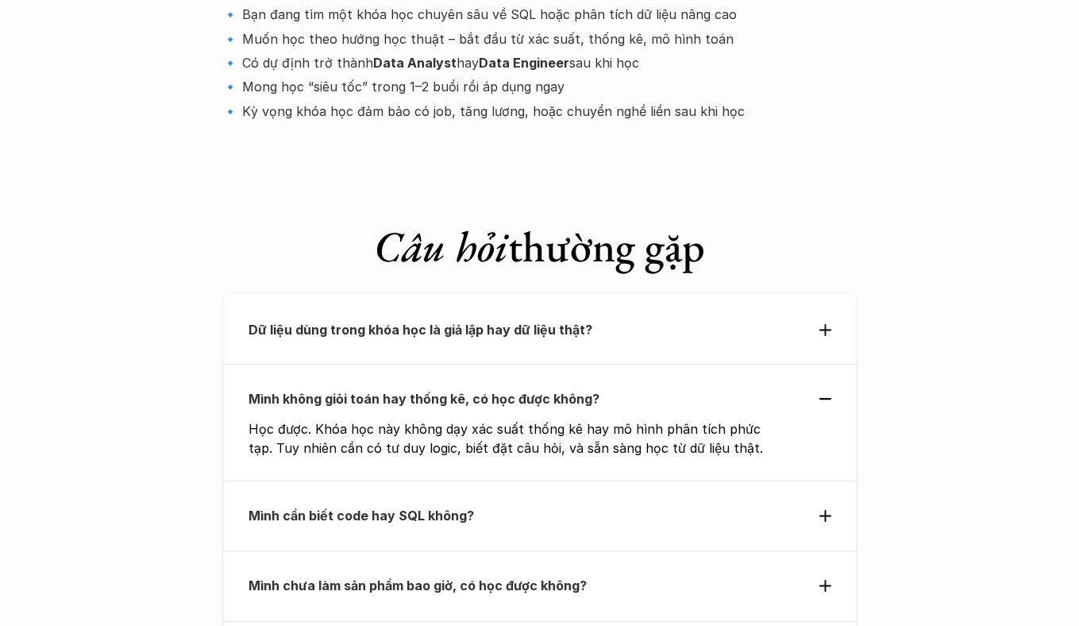
click at [516, 503] on p "Mình cần biết code hay SQL không?" at bounding box center [511, 515] width 525 height 24
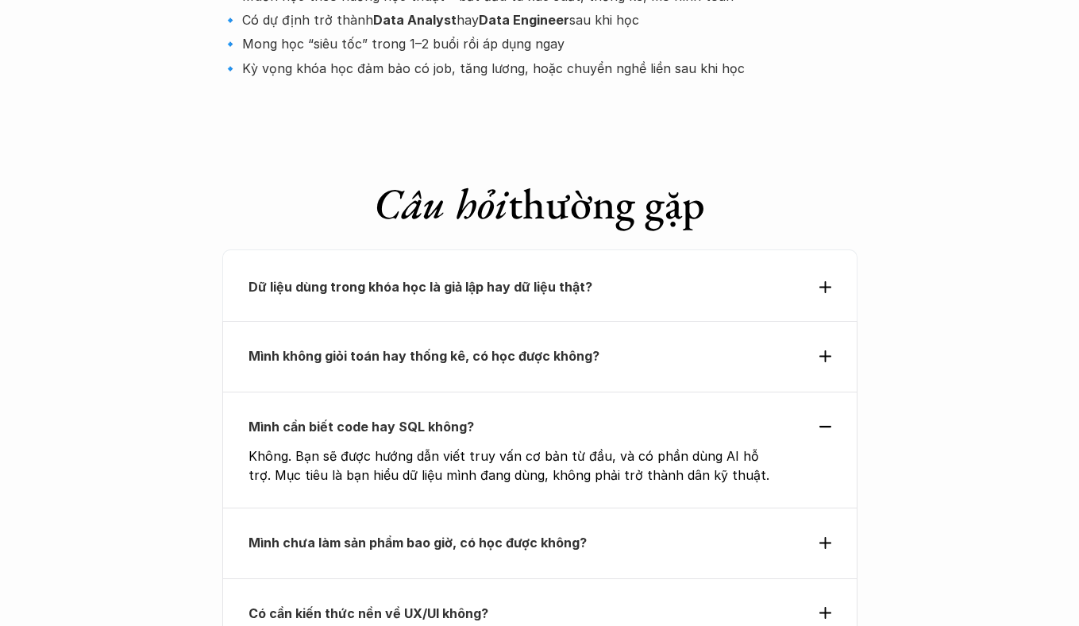
scroll to position [5443, 0]
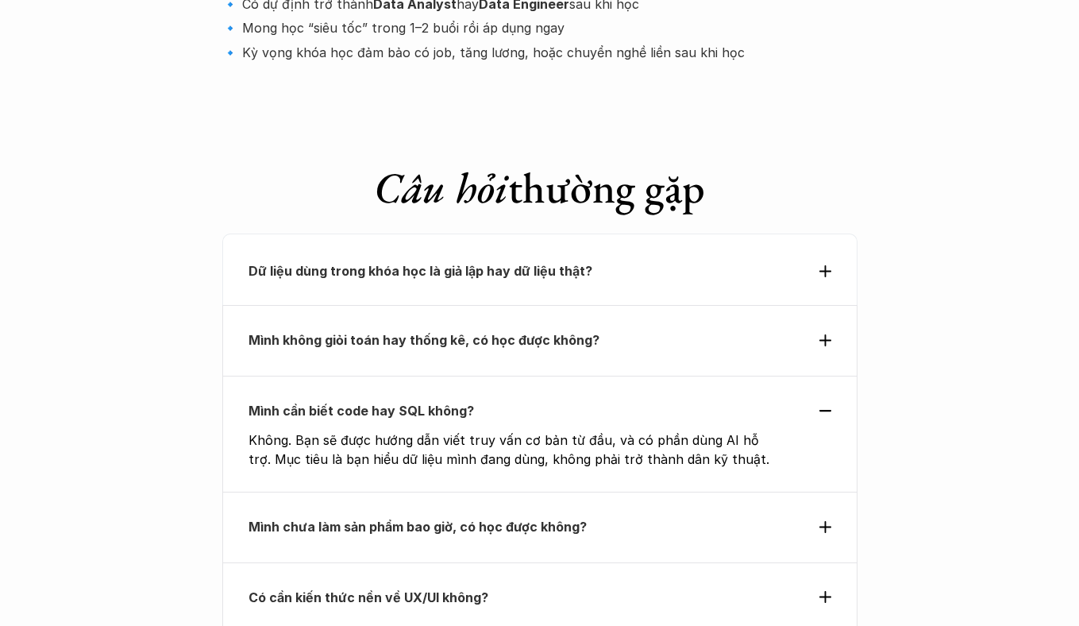
click at [513, 515] on p "Mình chưa làm sản phẩm bao giờ, có học được không?" at bounding box center [511, 527] width 525 height 24
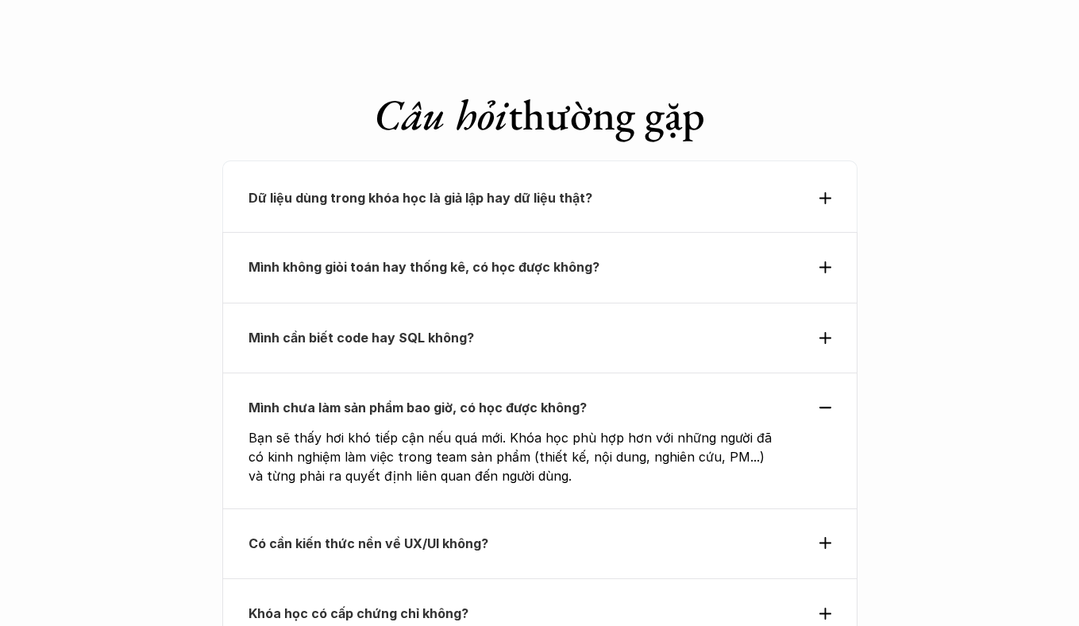
scroll to position [5524, 0]
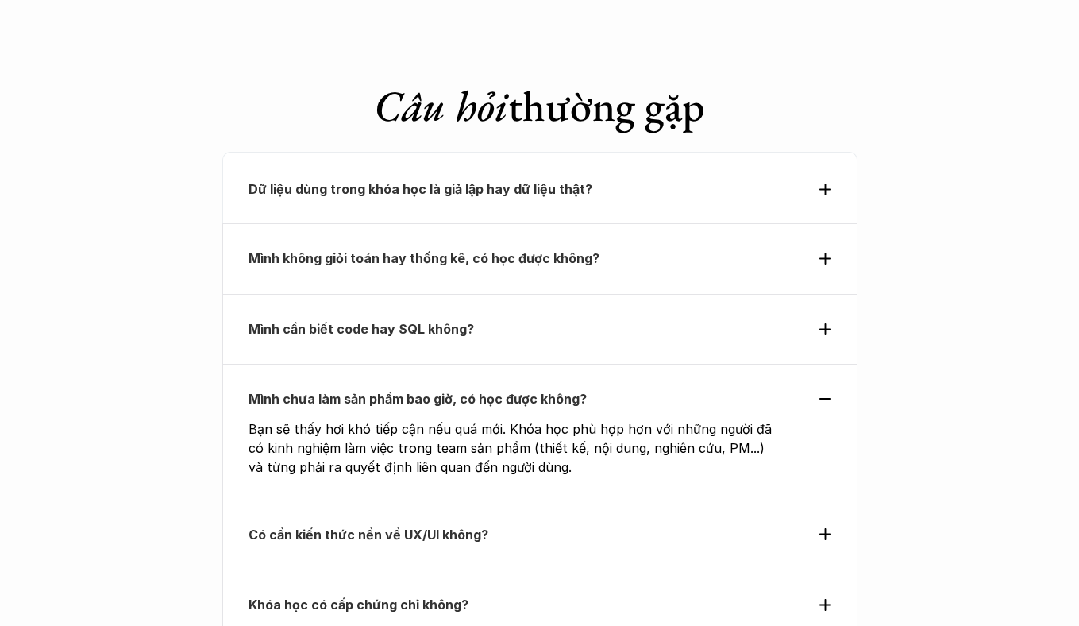
click at [537, 294] on div "Mình cần biết code hay SQL không?" at bounding box center [539, 329] width 635 height 70
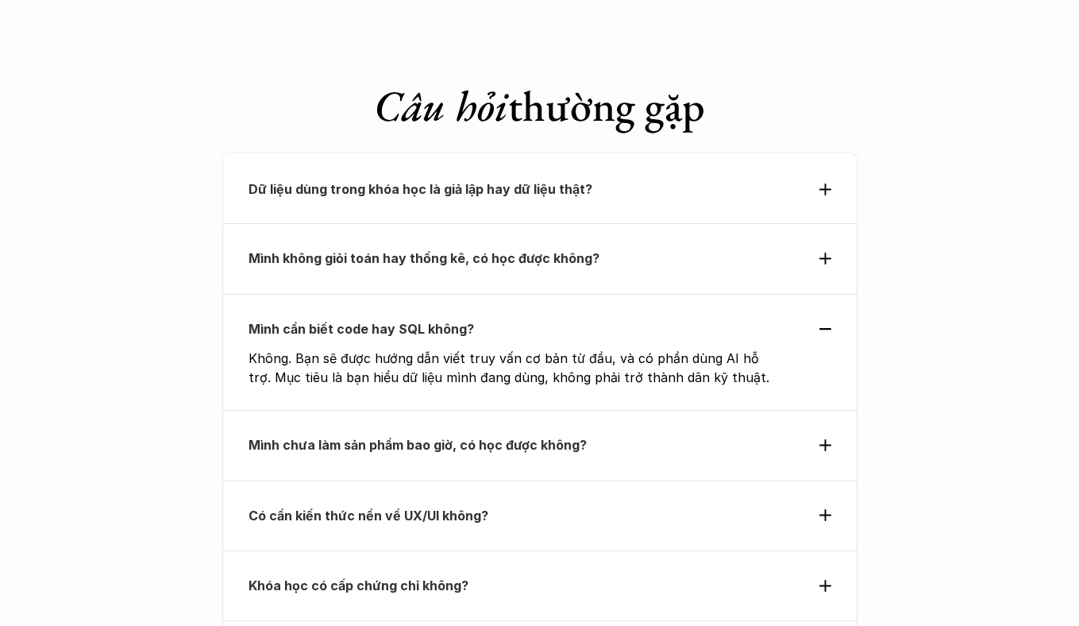
click at [525, 437] on strong "Mình chưa làm sản phẩm bao giờ, có học được không?" at bounding box center [418, 445] width 338 height 16
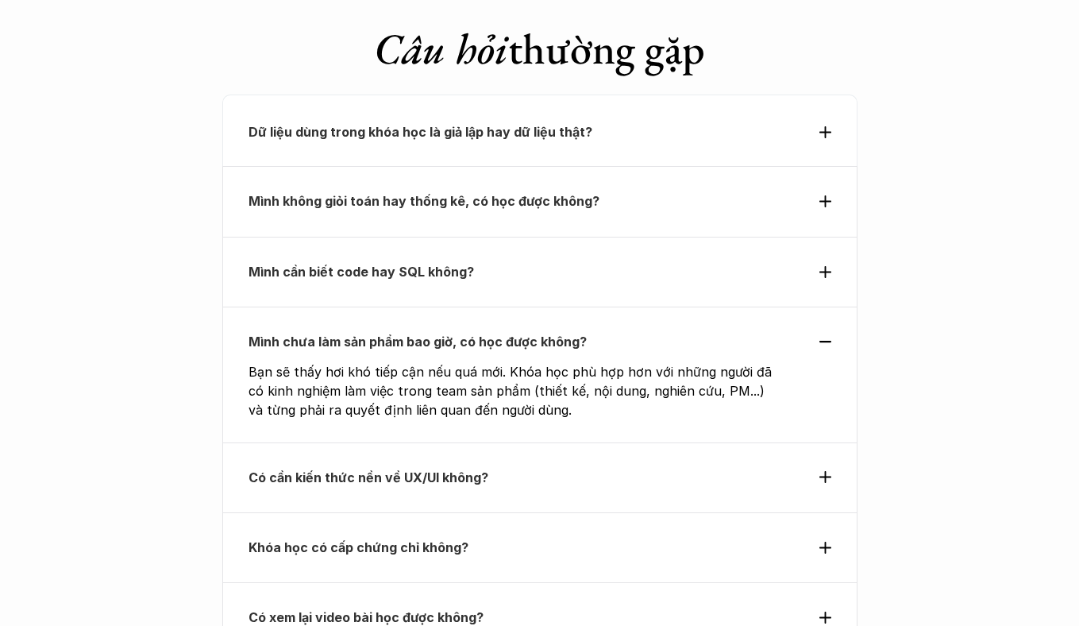
scroll to position [5589, 0]
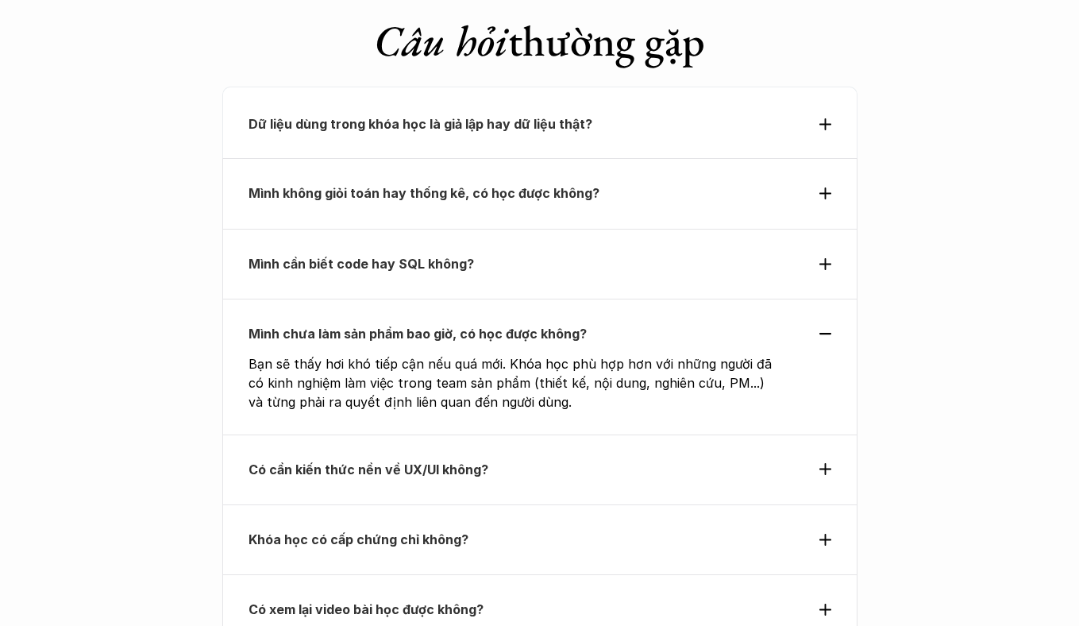
click at [488, 457] on p "Có cần kiến thức nền về UX/UI không?" at bounding box center [511, 469] width 525 height 24
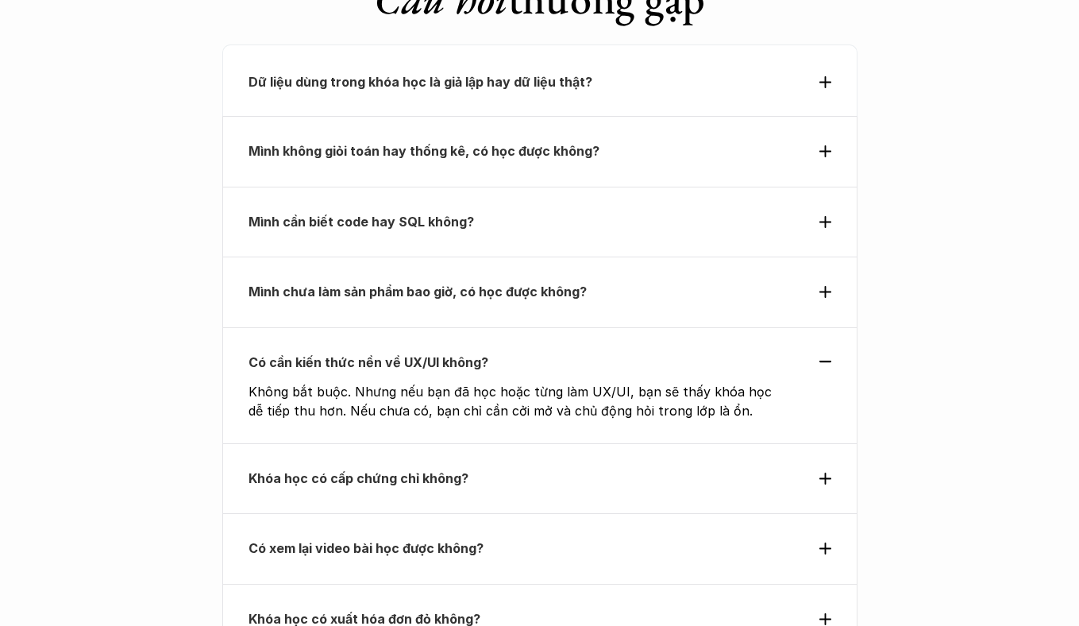
scroll to position [5640, 0]
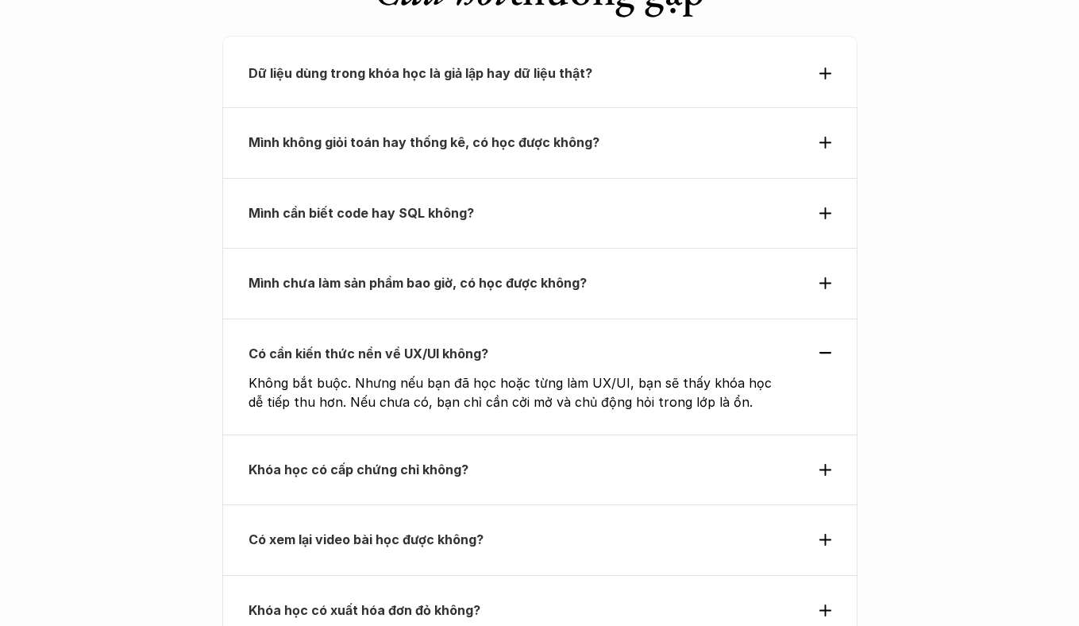
click at [467, 457] on p "Khóa học có cấp chứng chỉ không?" at bounding box center [511, 469] width 525 height 24
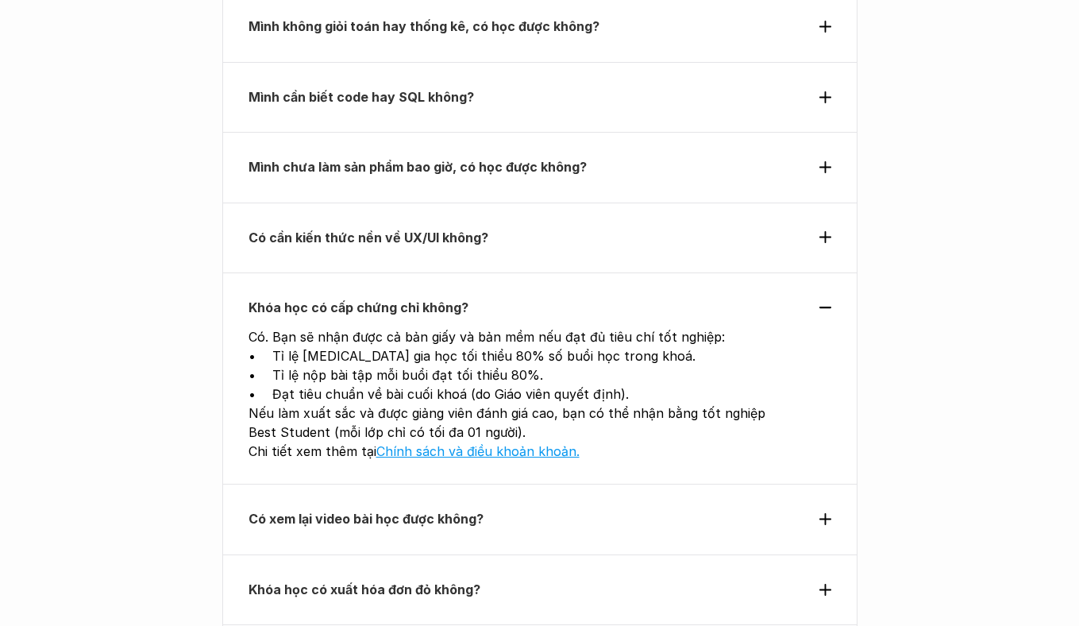
scroll to position [5758, 0]
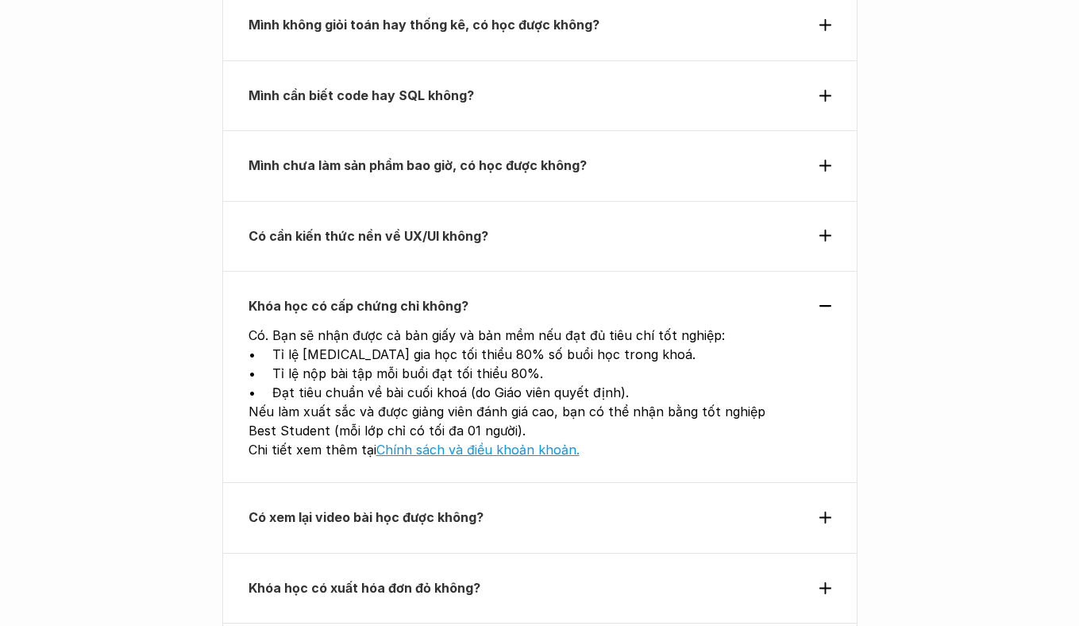
click at [448, 482] on div "Có xem lại video bài học được không?" at bounding box center [539, 517] width 635 height 70
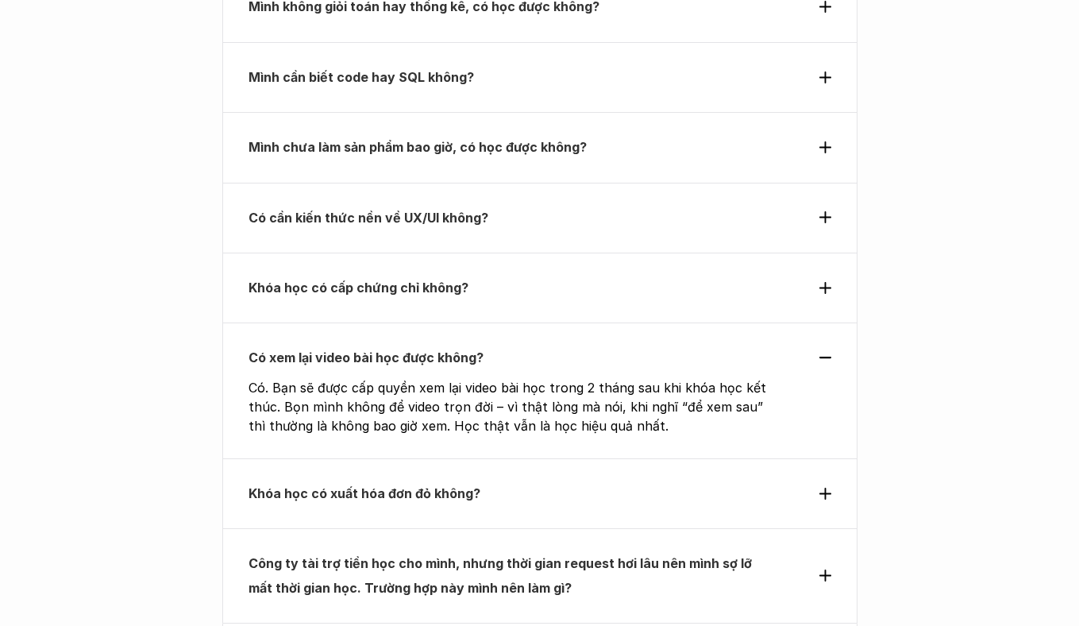
scroll to position [5800, 0]
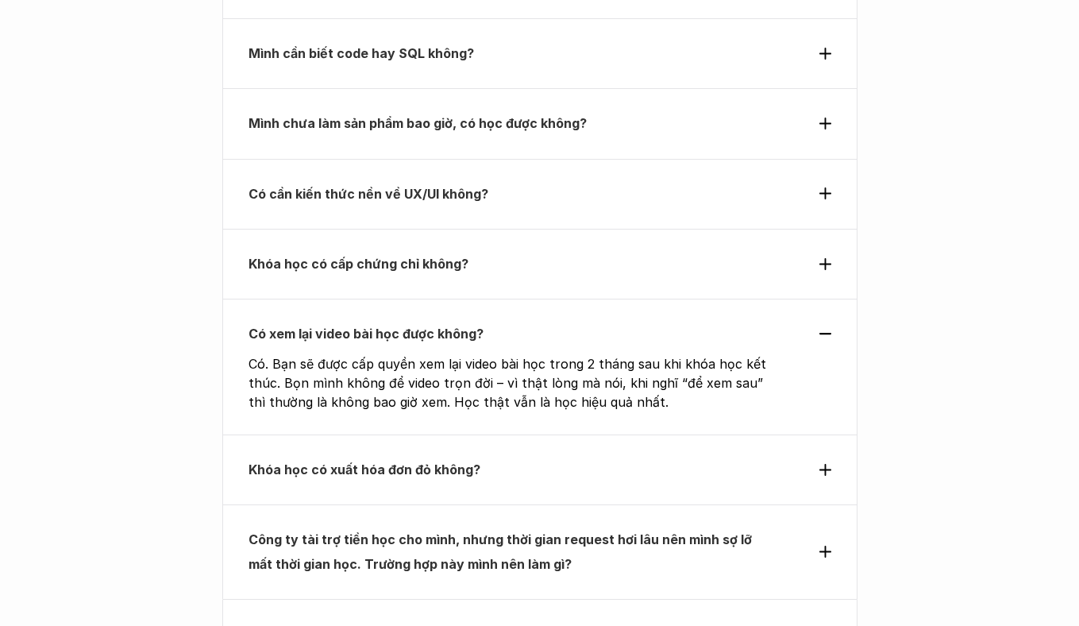
click at [452, 434] on div "Khóa học có xuất hóa đơn đỏ không?" at bounding box center [539, 469] width 635 height 70
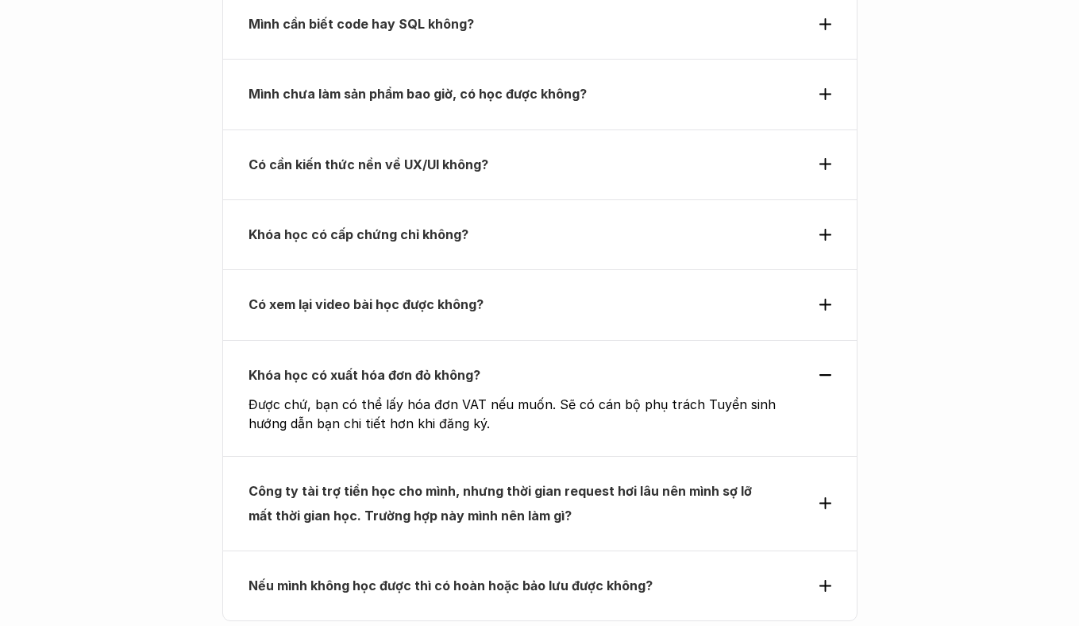
scroll to position [5844, 0]
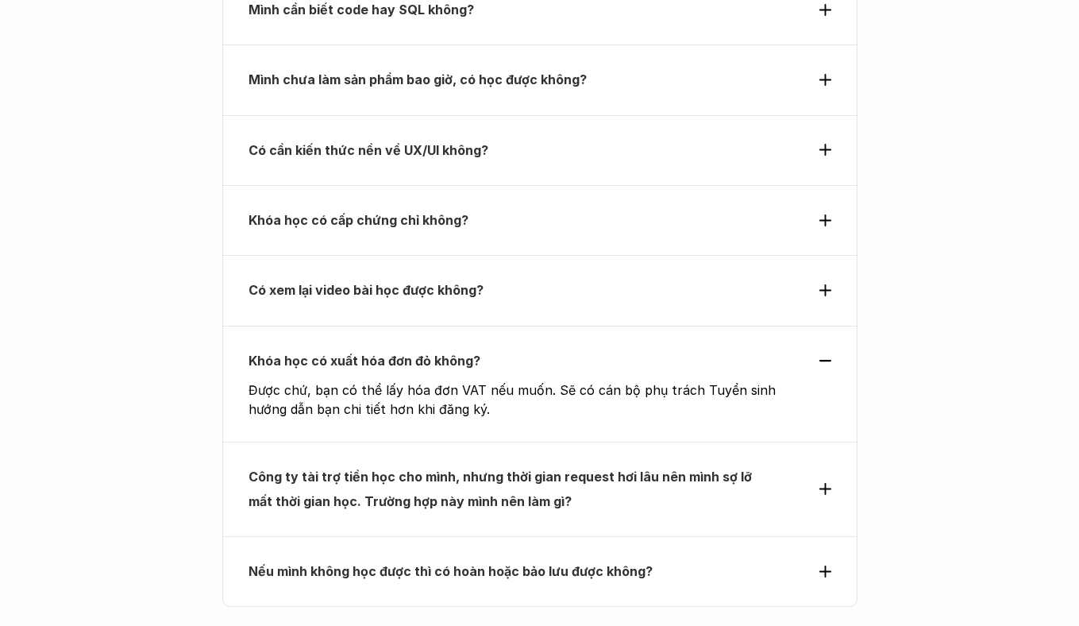
click at [457, 469] on strong "Công ty tài trợ tiền học cho mình, nhưng thời gian request hơi lâu nên mình sợ …" at bounding box center [502, 489] width 507 height 40
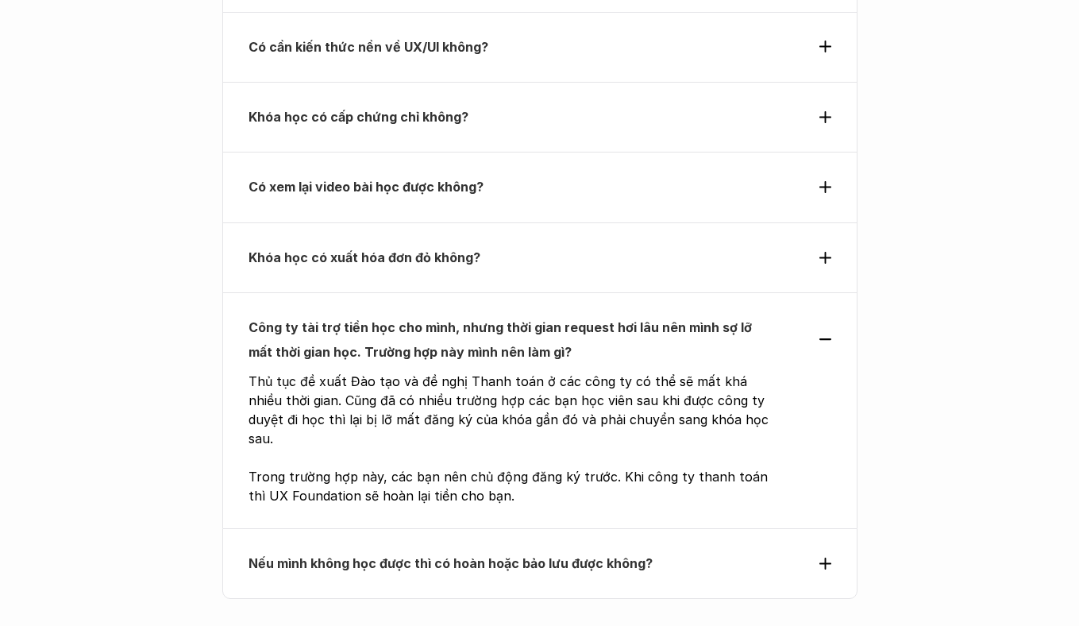
scroll to position [5954, 0]
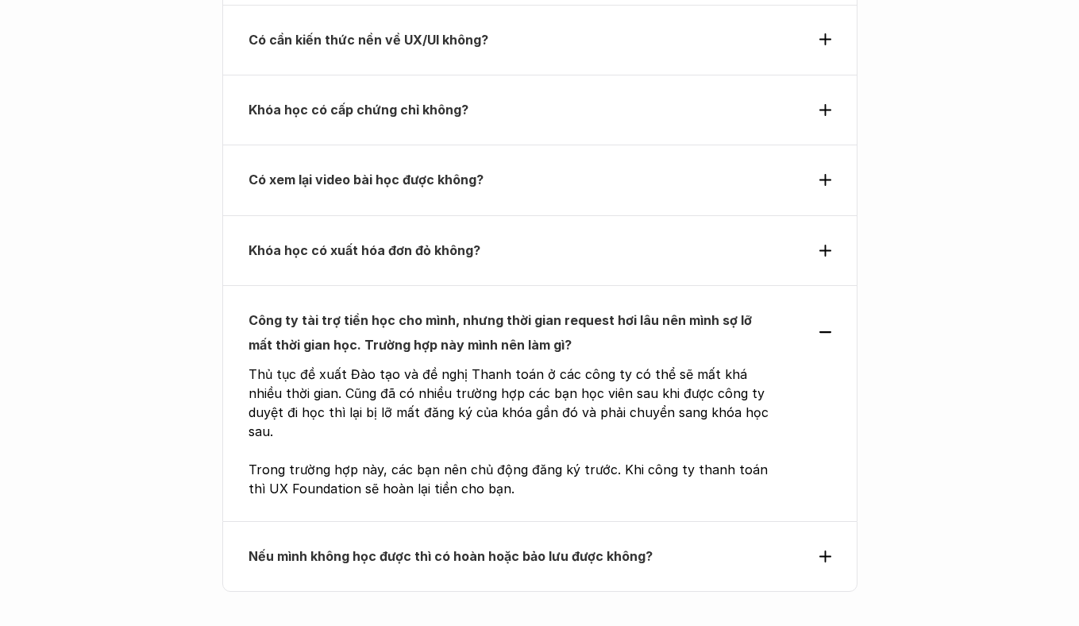
click at [455, 548] on strong "Nếu mình không học được thì có hoàn hoặc bảo lưu được không?" at bounding box center [451, 556] width 404 height 16
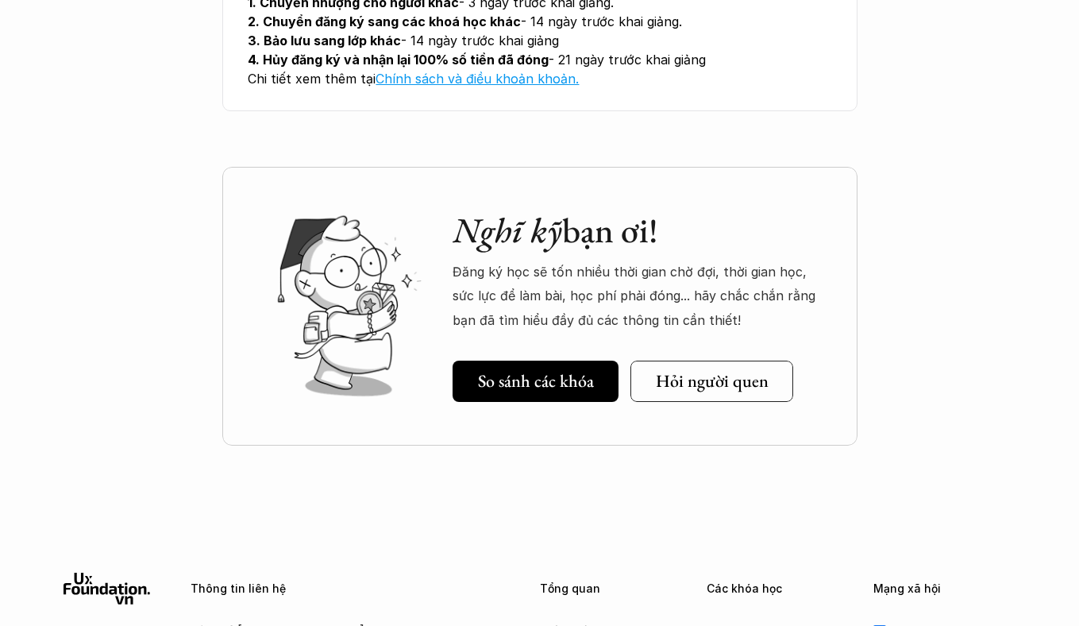
scroll to position [6426, 0]
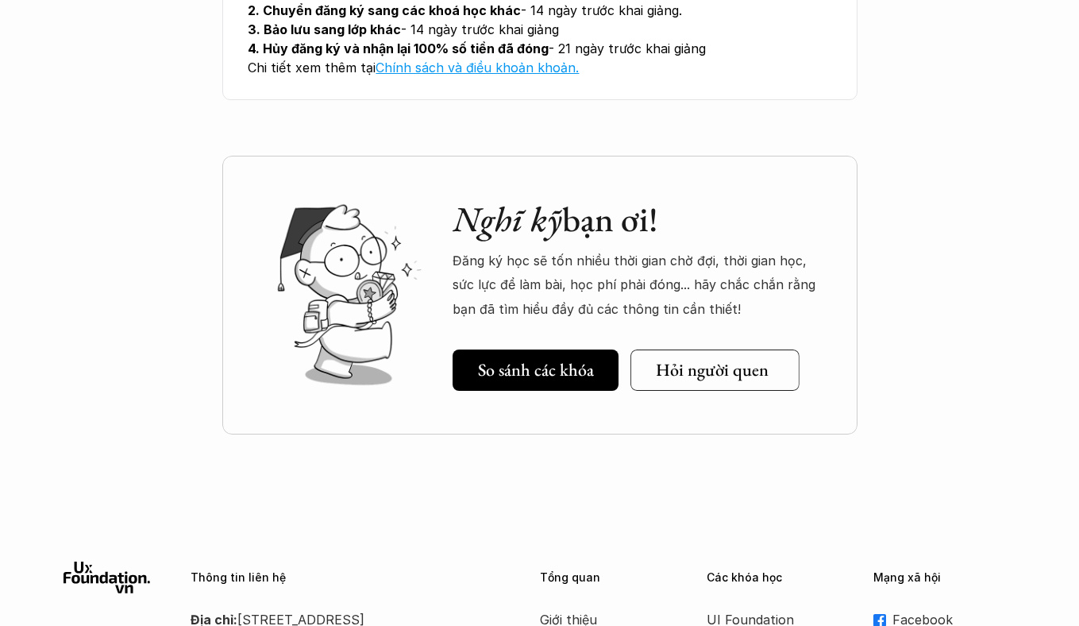
click at [707, 360] on h5 "Hỏi người quen" at bounding box center [712, 370] width 113 height 21
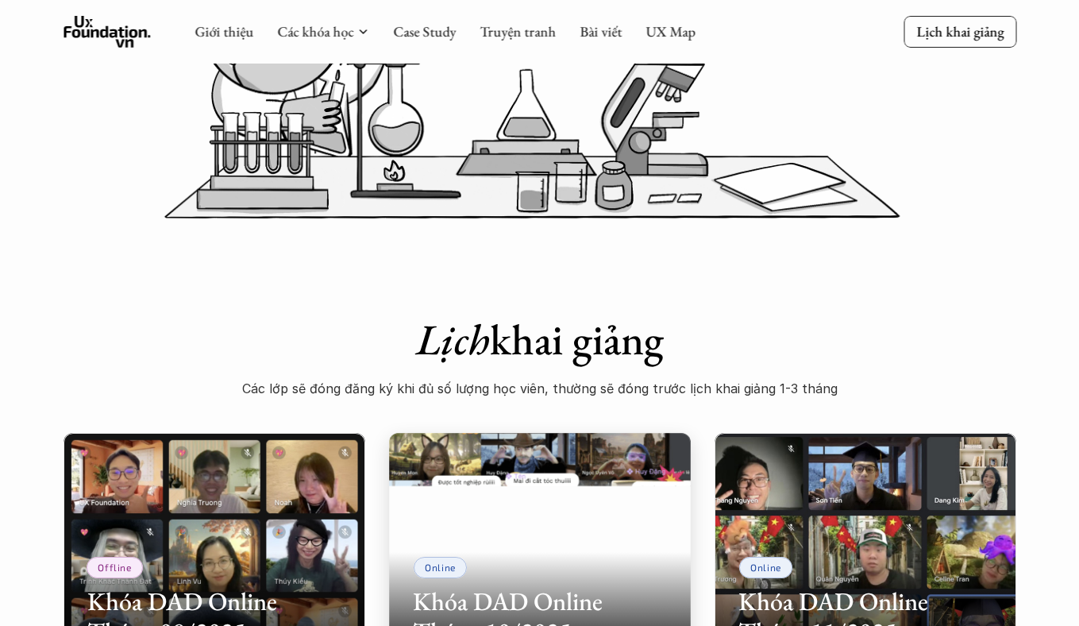
scroll to position [0, 0]
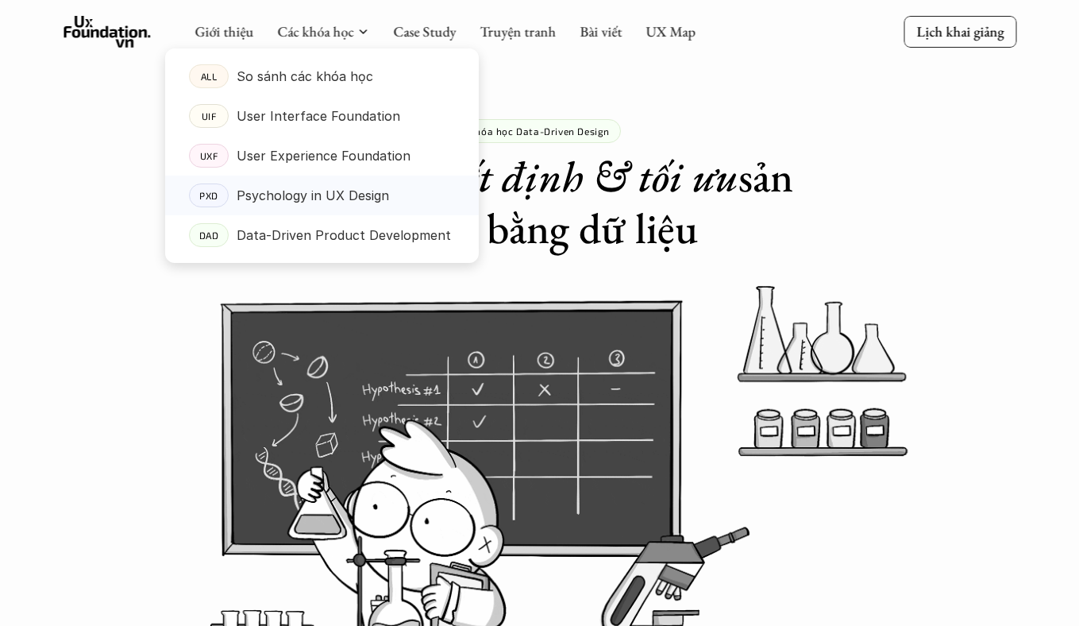
click at [347, 198] on p "Psychology in UX Design" at bounding box center [313, 195] width 152 height 24
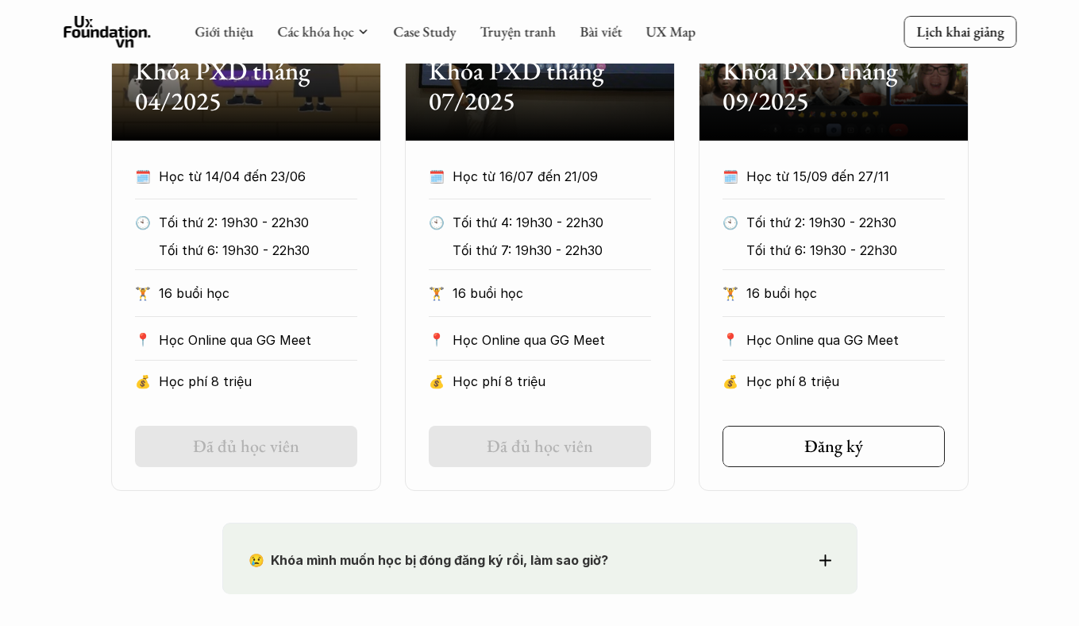
scroll to position [866, 0]
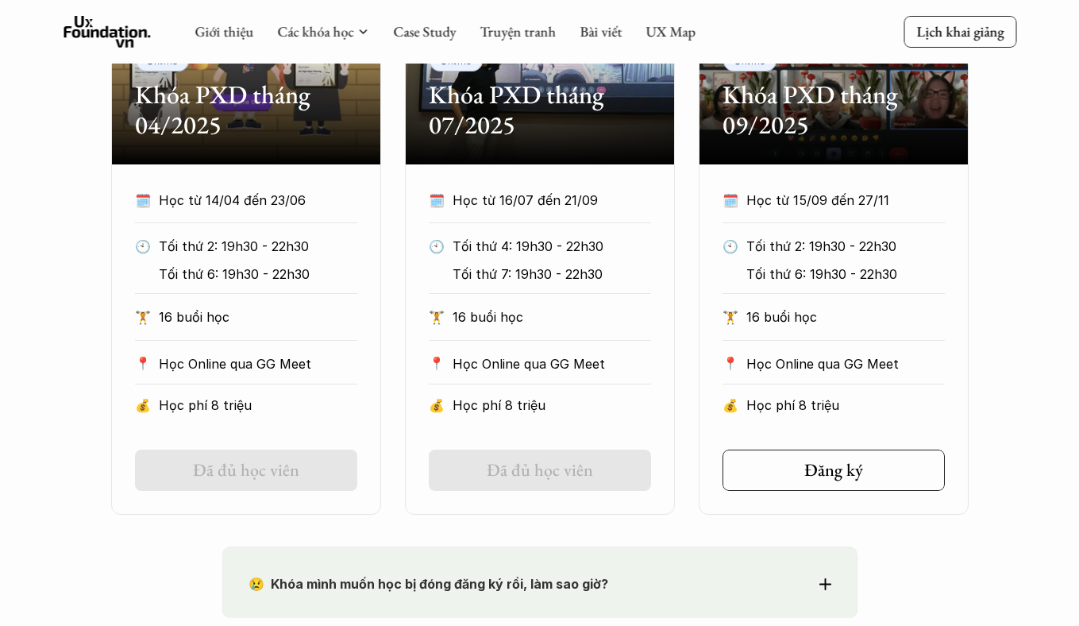
click at [94, 22] on icon at bounding box center [107, 32] width 87 height 32
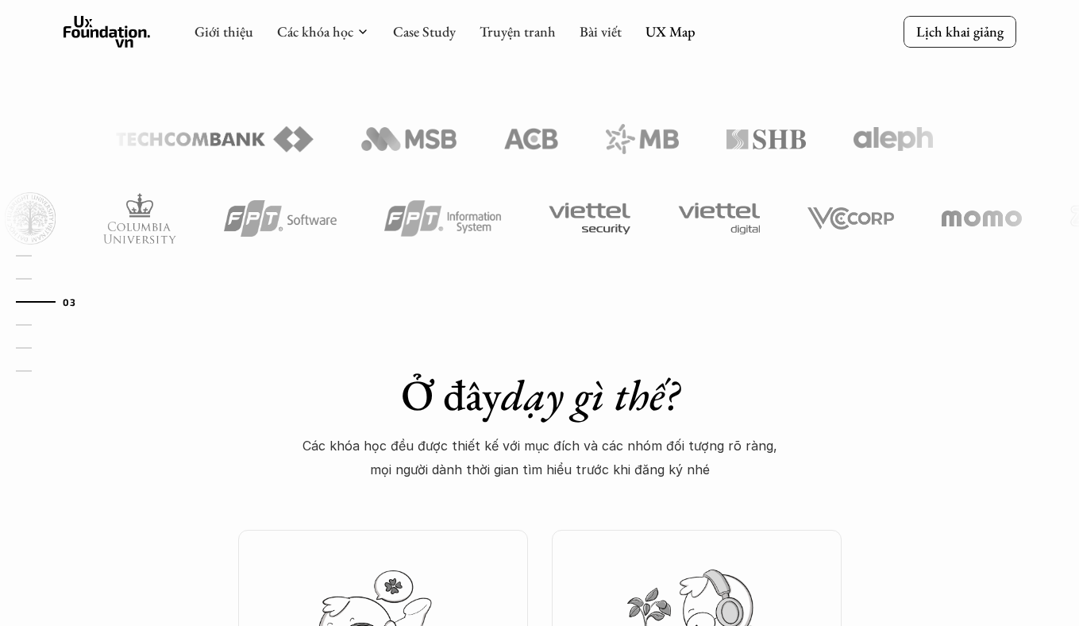
scroll to position [881, 0]
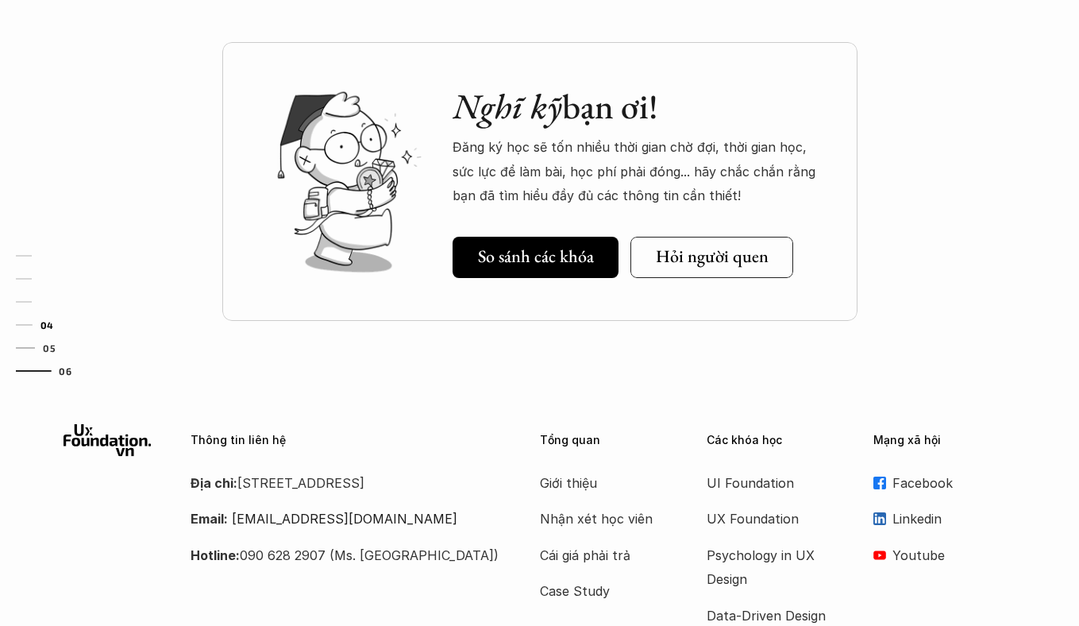
scroll to position [5460, 0]
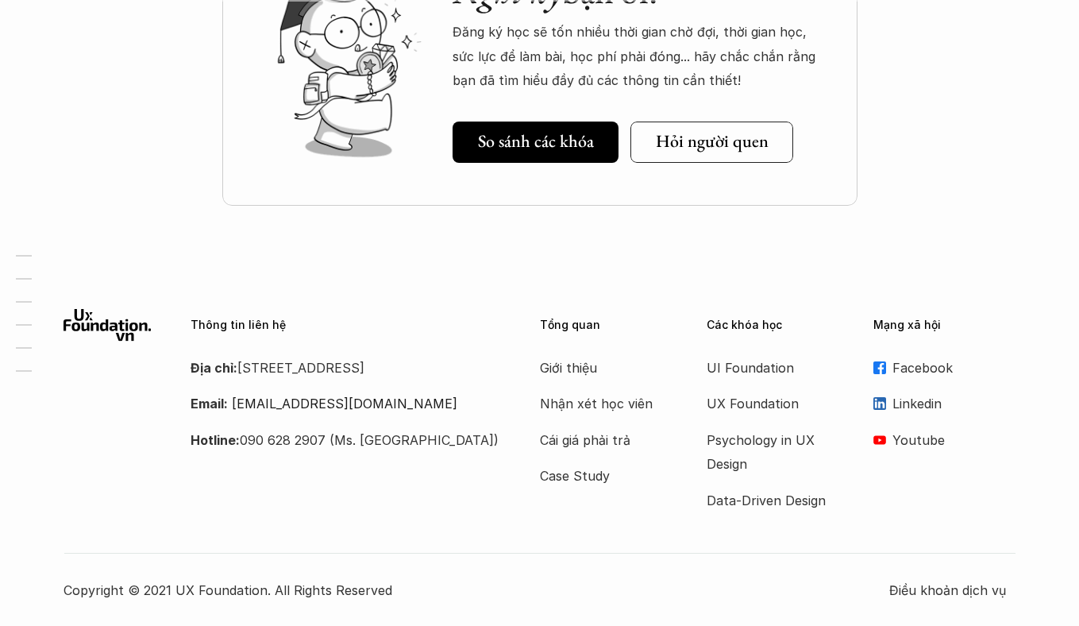
drag, startPoint x: 269, startPoint y: 592, endPoint x: 494, endPoint y: 592, distance: 224.7
click at [494, 592] on p "Copyright © 2021 UX Foundation. All Rights Reserved" at bounding box center [477, 590] width 826 height 24
click at [555, 566] on div "Copyright © 2021 UX Foundation. All Rights Reserved Điều khoản dịch vụ" at bounding box center [540, 577] width 953 height 50
click at [959, 588] on p "Điều khoản dịch vụ" at bounding box center [952, 590] width 127 height 24
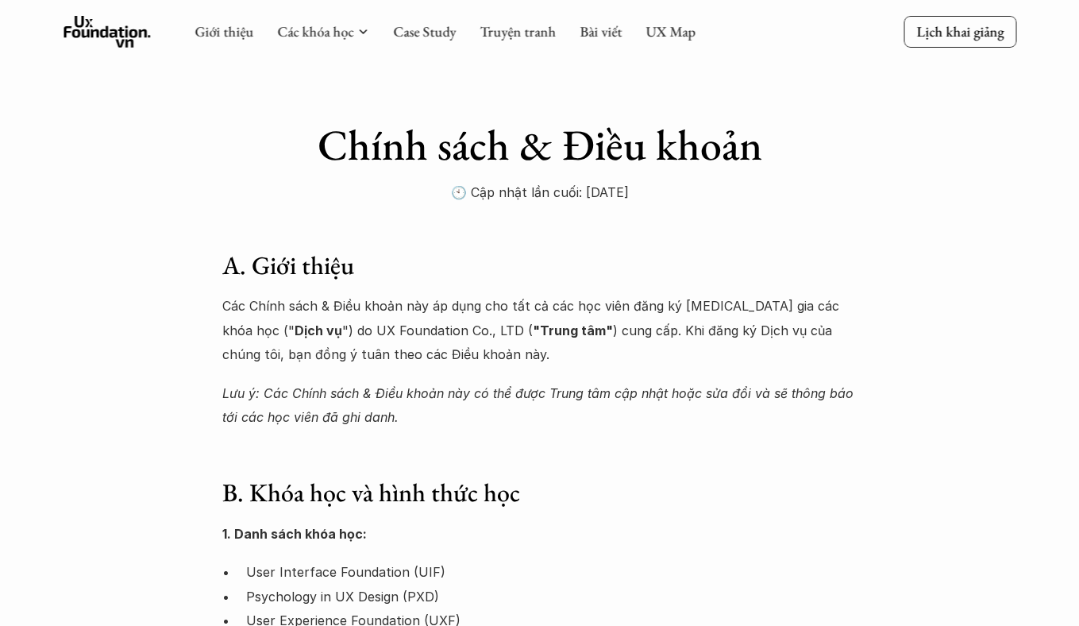
click at [55, 18] on div "Giới thiệu Các khóa học Case Study Truyện tranh Bài viết UX Map Lịch khai giảng" at bounding box center [539, 32] width 1079 height 64
